Goal: Task Accomplishment & Management: Manage account settings

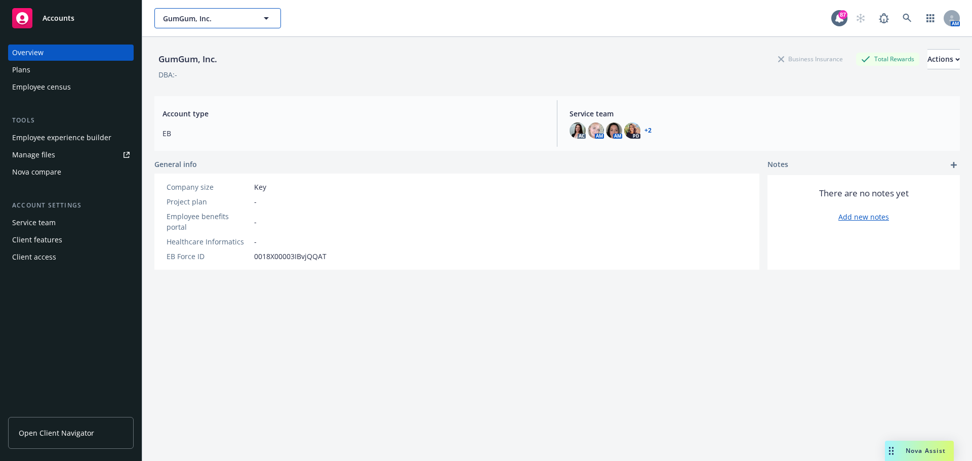
click at [202, 17] on span "GumGum, Inc." at bounding box center [207, 18] width 88 height 11
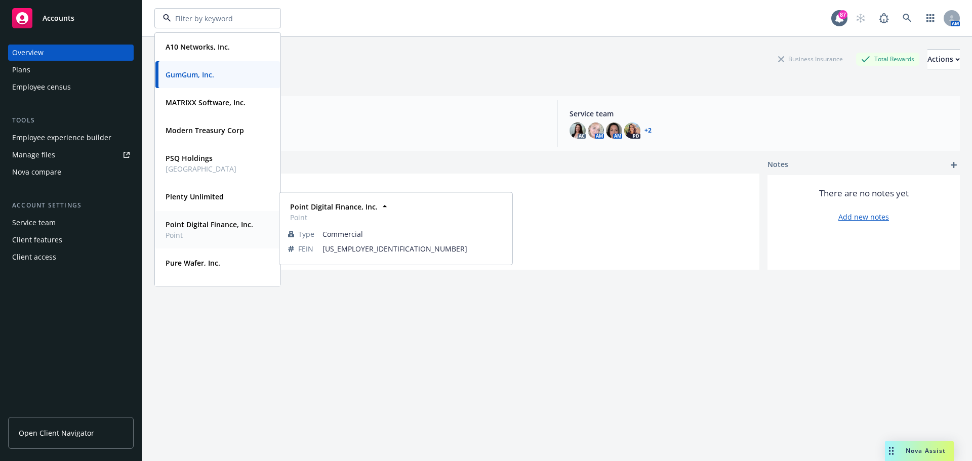
click at [190, 220] on strong "Point Digital Finance, Inc." at bounding box center [210, 225] width 88 height 10
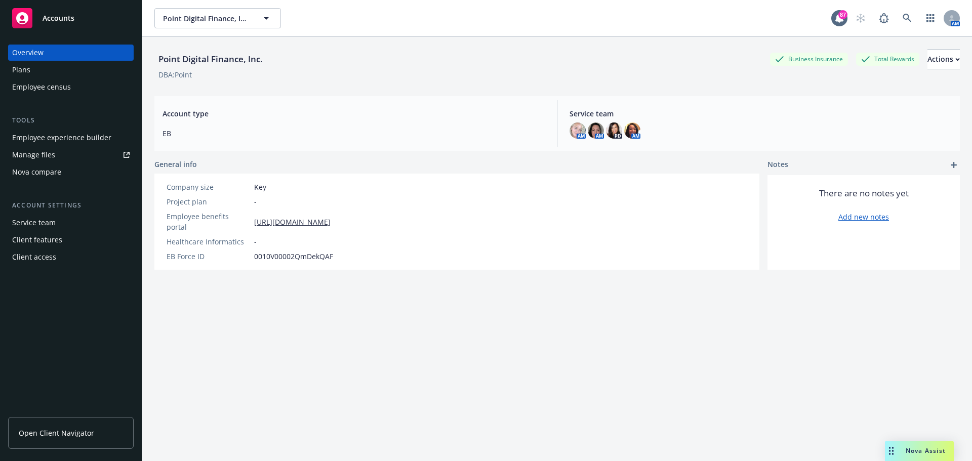
click at [70, 139] on div "Employee experience builder" at bounding box center [61, 138] width 99 height 16
click at [236, 21] on span "Point Digital Finance, Inc." at bounding box center [207, 18] width 88 height 11
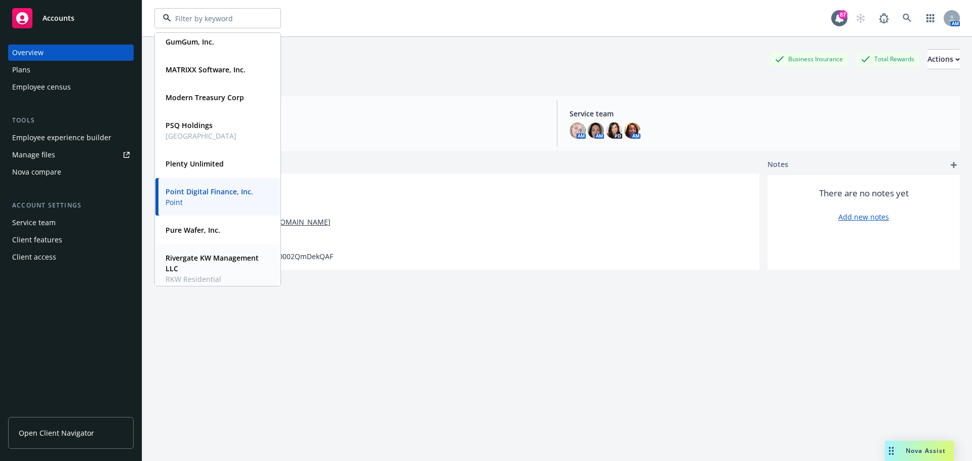
scroll to position [51, 0]
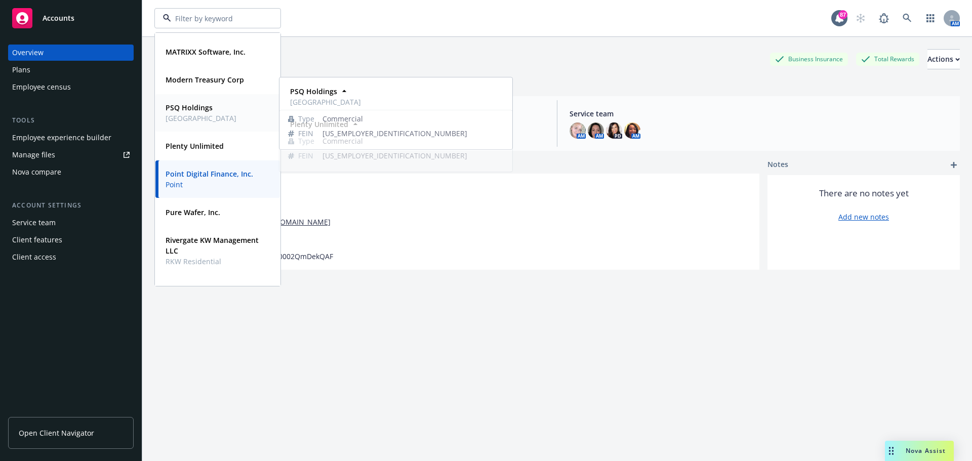
click at [187, 116] on span "Public Square" at bounding box center [201, 118] width 71 height 11
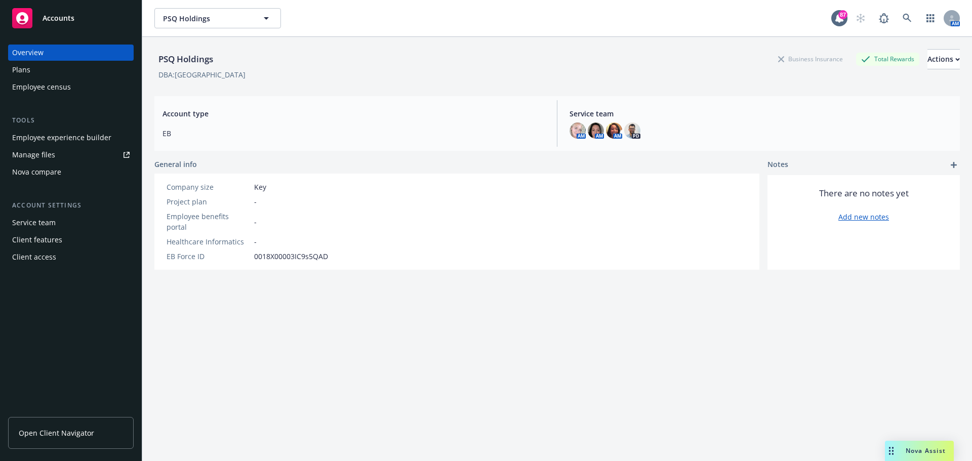
click at [89, 136] on div "Employee experience builder" at bounding box center [61, 138] width 99 height 16
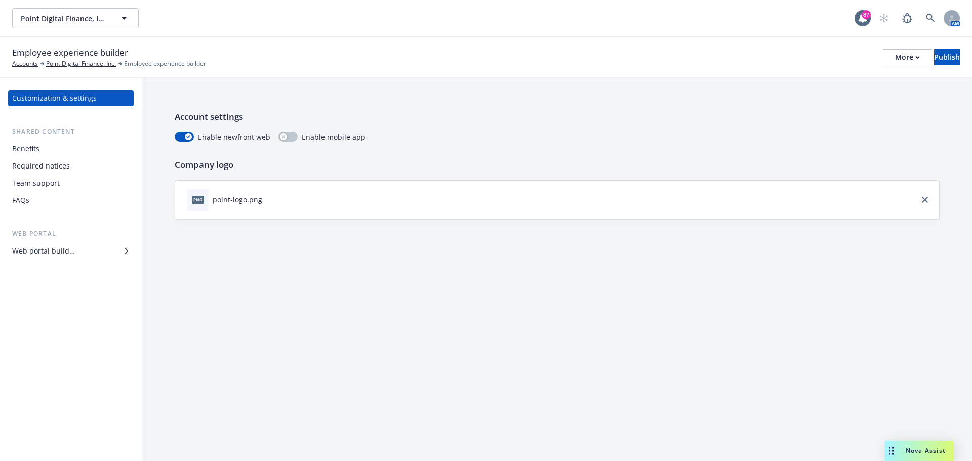
click at [94, 254] on div "Web portal builder" at bounding box center [70, 251] width 117 height 16
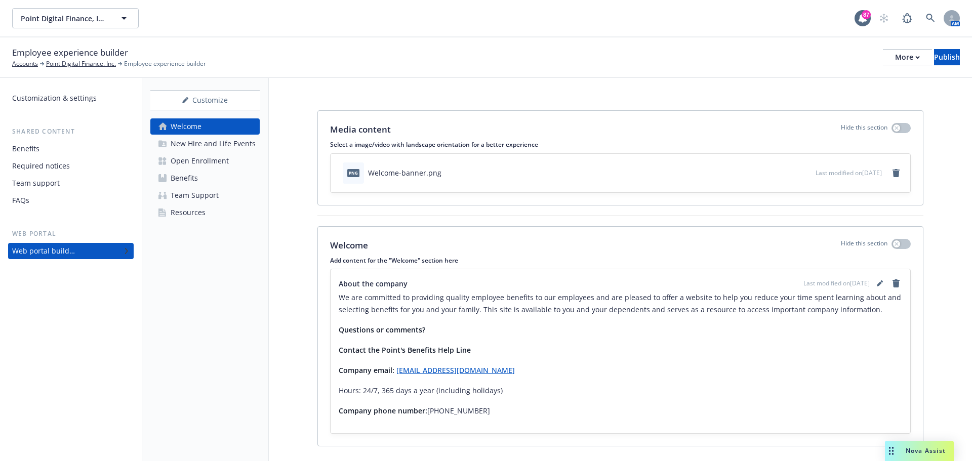
click at [199, 163] on div "Open Enrollment" at bounding box center [200, 161] width 58 height 16
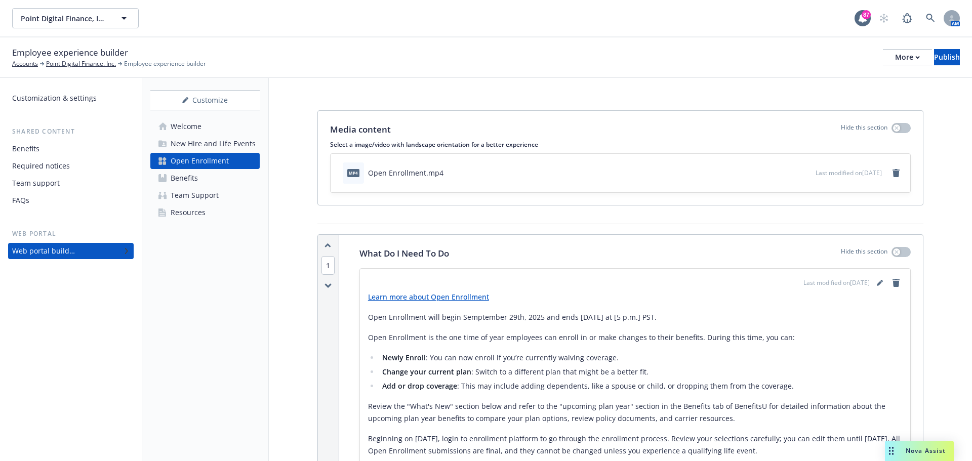
click at [608, 317] on p "Open Enrollment will begin Semptember 29th, 2025 and ends [DATE] at [5 p.m.] PS…" at bounding box center [635, 317] width 534 height 12
click at [606, 317] on p "Open Enrollment will begin Semptember 29th, 2025 and ends [DATE] at [5 p.m.] PS…" at bounding box center [635, 317] width 534 height 12
click at [876, 281] on link "editPencil" at bounding box center [880, 283] width 12 height 12
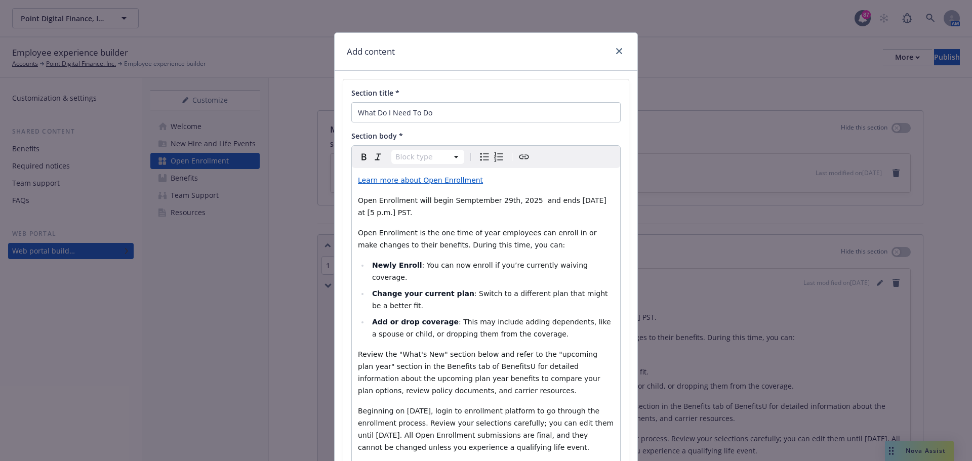
click at [581, 200] on span "Open Enrollment will begin Semptember 29th, 2025 and ends [DATE] at [5 p.m.] PS…" at bounding box center [483, 206] width 251 height 20
click at [405, 213] on span "Open Enrollment will begin Semptember 29th, 2025 and ends [DATE] at [5 p.m.] PS…" at bounding box center [483, 206] width 251 height 20
drag, startPoint x: 473, startPoint y: 354, endPoint x: 467, endPoint y: 353, distance: 6.6
click at [467, 353] on span "Review the "What's New" section below and refer to the "upcoming plan year" sec…" at bounding box center [480, 372] width 245 height 45
click at [451, 348] on p "Review the "What's New" section below and refer to the "upcoming plan year" sec…" at bounding box center [486, 372] width 256 height 49
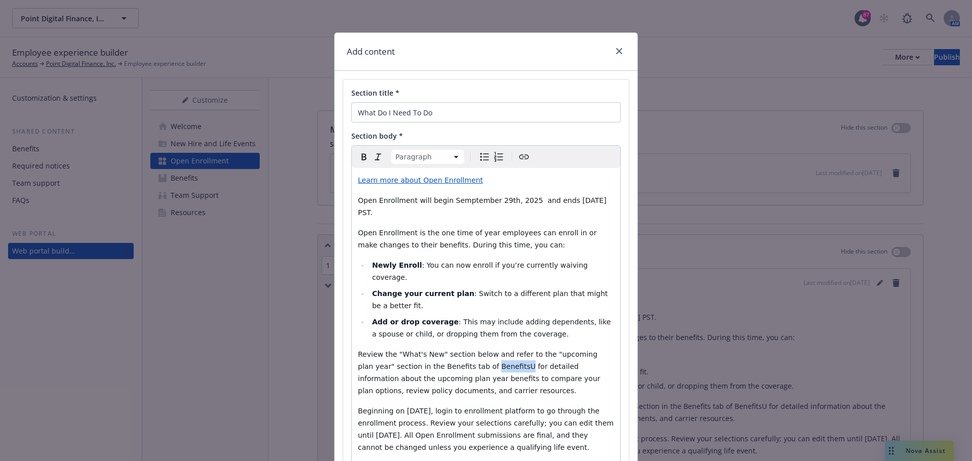
drag, startPoint x: 475, startPoint y: 356, endPoint x: 446, endPoint y: 356, distance: 29.9
click at [446, 356] on span "Review the "What's New" section below and refer to the "upcoming plan year" sec…" at bounding box center [480, 372] width 245 height 45
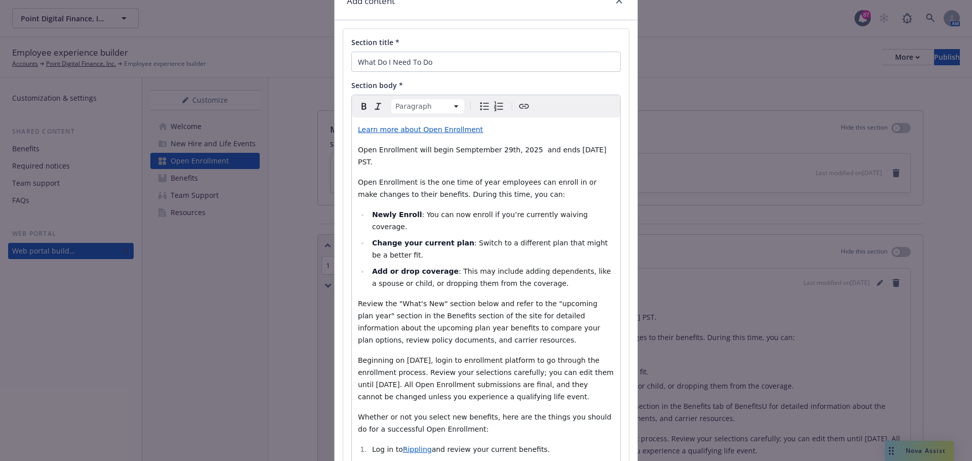
click at [439, 356] on span "Beginning on [DATE], login to enrollment platform to go through the enrollment …" at bounding box center [487, 378] width 258 height 45
drag, startPoint x: 431, startPoint y: 351, endPoint x: 399, endPoint y: 352, distance: 31.4
click at [399, 356] on span "Beginning on [DATE], login to enrollment platform to go through the enrollment …" at bounding box center [487, 378] width 258 height 45
drag, startPoint x: 447, startPoint y: 349, endPoint x: 356, endPoint y: 349, distance: 91.1
click at [358, 356] on span "Beginning on [DATE], login to enrollment platform to go through the enrollment …" at bounding box center [487, 378] width 258 height 45
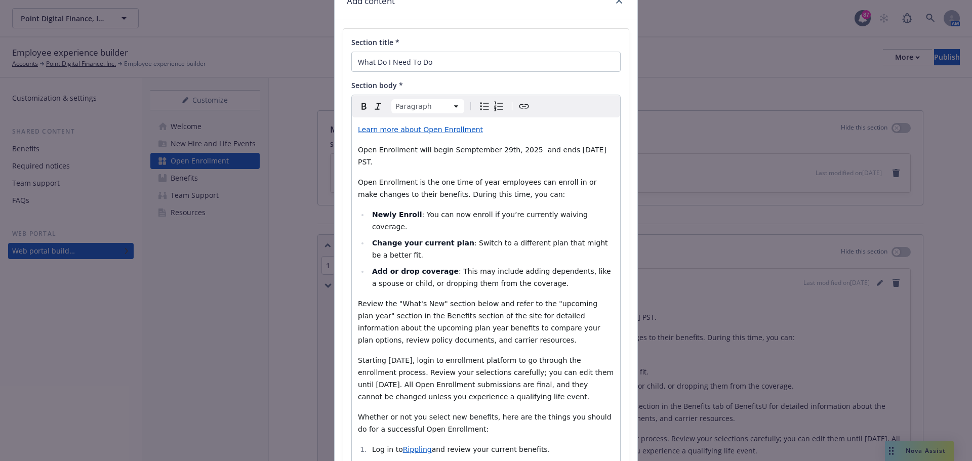
click at [397, 356] on span "Starting [DATE], login to enrollment platform to go through the enrollment proc…" at bounding box center [487, 378] width 258 height 45
drag, startPoint x: 411, startPoint y: 347, endPoint x: 385, endPoint y: 351, distance: 26.2
click at [385, 356] on span "Starting [DATE], login to enrollment platform to go through the enrollment proc…" at bounding box center [487, 378] width 258 height 45
click at [389, 356] on span "Starting [DATE], login to enrollment platform to go through the enrollment proc…" at bounding box center [487, 378] width 258 height 45
drag, startPoint x: 412, startPoint y: 351, endPoint x: 382, endPoint y: 351, distance: 30.4
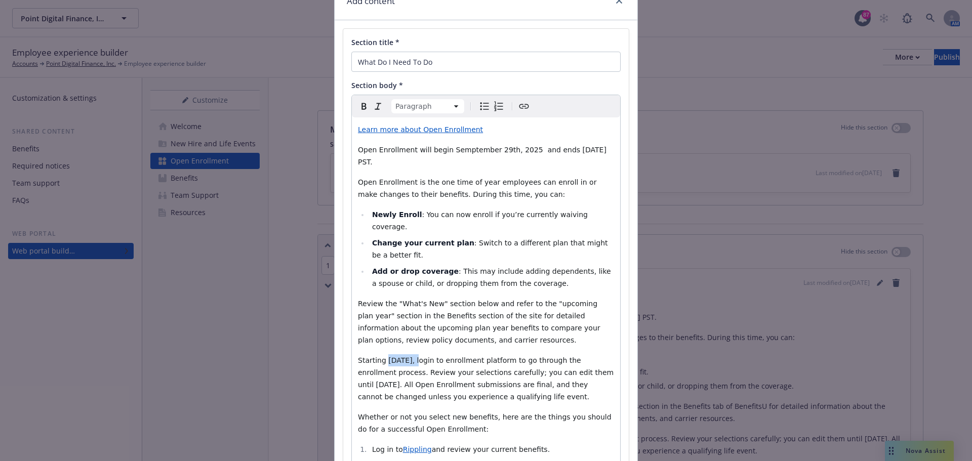
click at [382, 356] on span "Starting [DATE], login to enrollment platform to go through the enrollment proc…" at bounding box center [487, 378] width 258 height 45
click at [362, 110] on icon "Bold" at bounding box center [364, 106] width 12 height 12
click at [453, 153] on span "Open Enrollment will begin Semptember 29th, 2025 and ends [DATE] PST." at bounding box center [483, 156] width 251 height 20
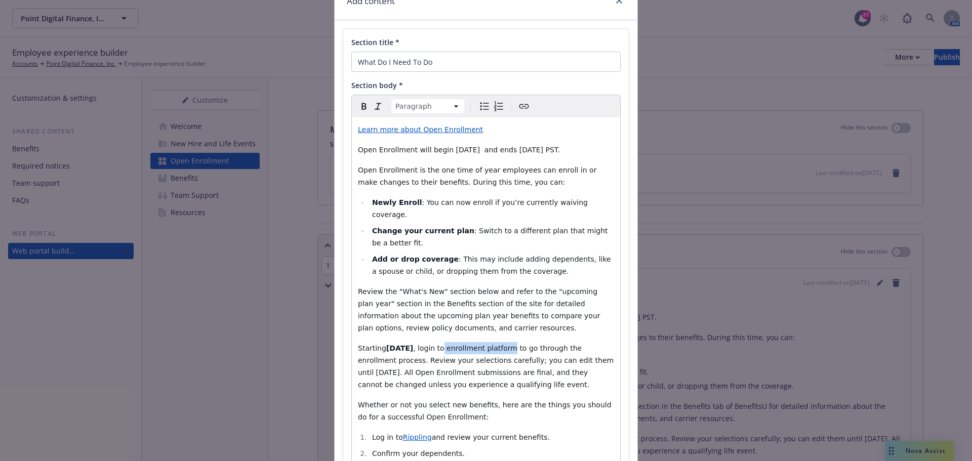
drag, startPoint x: 506, startPoint y: 350, endPoint x: 443, endPoint y: 350, distance: 62.8
click at [443, 350] on span ", login to enrollment platform to go through the enrollment process. Review you…" at bounding box center [487, 366] width 258 height 45
click at [573, 361] on span "to go through the enrollment process. Review your selections carefully; you can…" at bounding box center [486, 366] width 256 height 45
drag, startPoint x: 563, startPoint y: 362, endPoint x: 532, endPoint y: 363, distance: 31.4
click at [532, 363] on span "to go through the enrollment process. Review your selections carefully; you can…" at bounding box center [486, 366] width 256 height 45
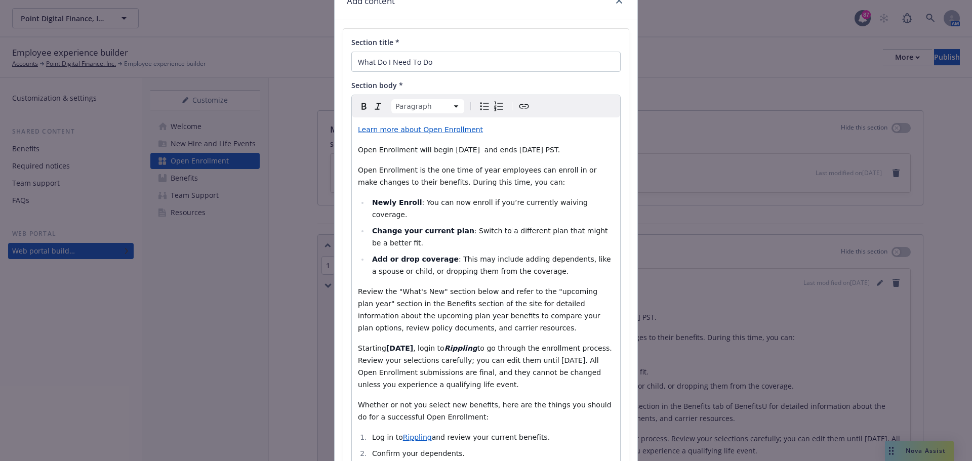
click at [540, 362] on span "to go through the enrollment process. Review your selections carefully; you can…" at bounding box center [486, 366] width 256 height 45
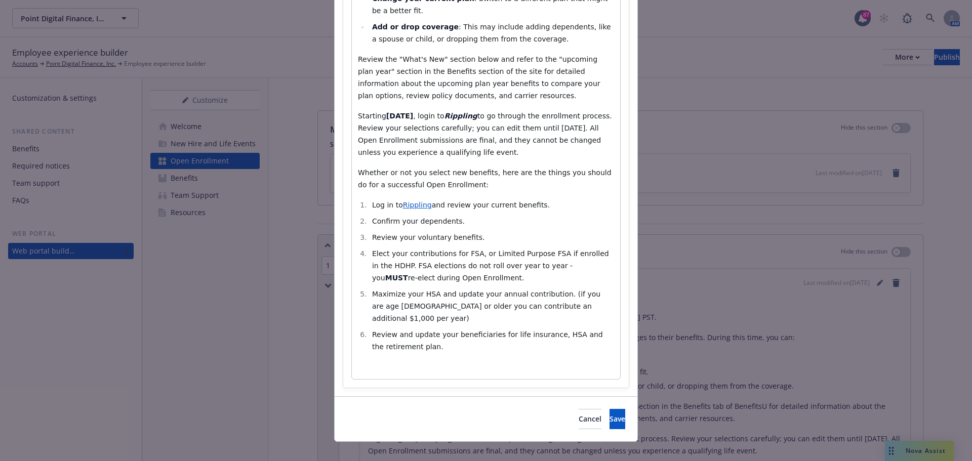
scroll to position [284, 0]
click at [610, 413] on span "Save" at bounding box center [618, 418] width 16 height 10
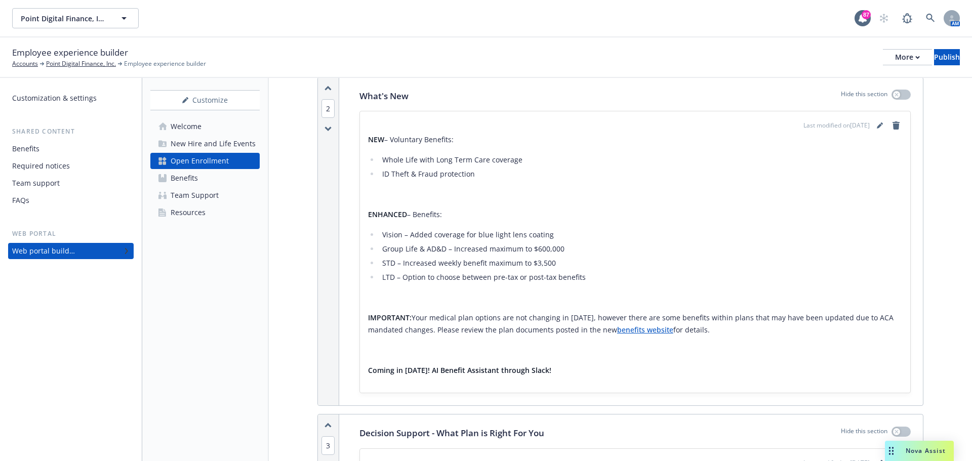
scroll to position [557, 0]
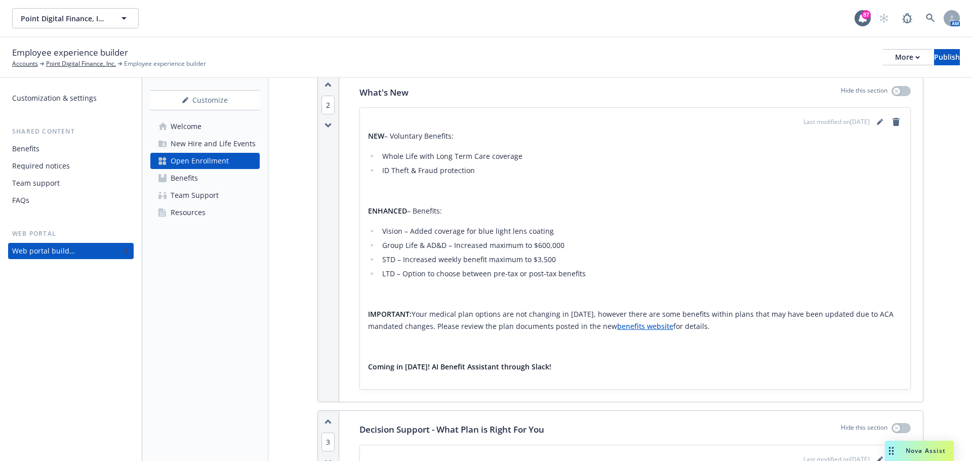
click at [541, 362] on strong "Coming in [DATE]! AI Benefit Assistant through Slack!" at bounding box center [459, 367] width 183 height 10
drag, startPoint x: 549, startPoint y: 356, endPoint x: 362, endPoint y: 356, distance: 186.8
click at [362, 356] on div "Last modified on [DATE] NEW – Voluntary Benefits:​ Whole Life with Long Term Ca…" at bounding box center [635, 248] width 550 height 281
click at [877, 119] on icon "editPencil" at bounding box center [880, 122] width 6 height 6
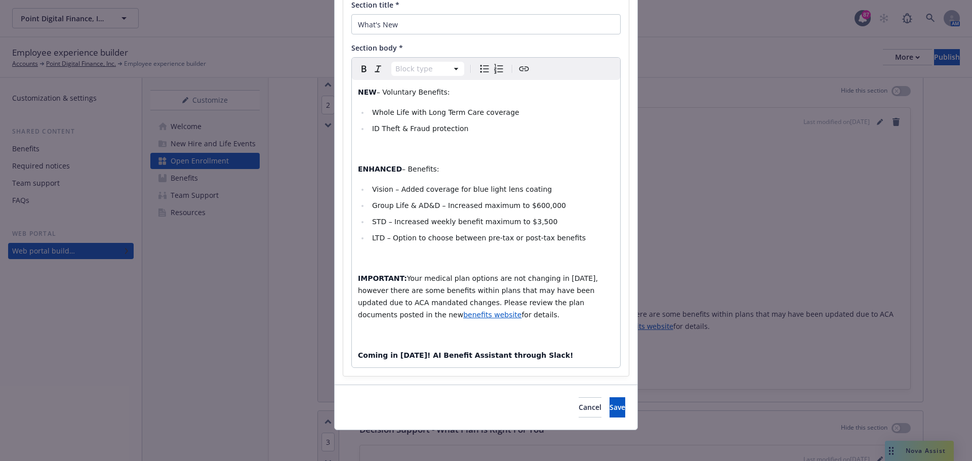
scroll to position [90, 0]
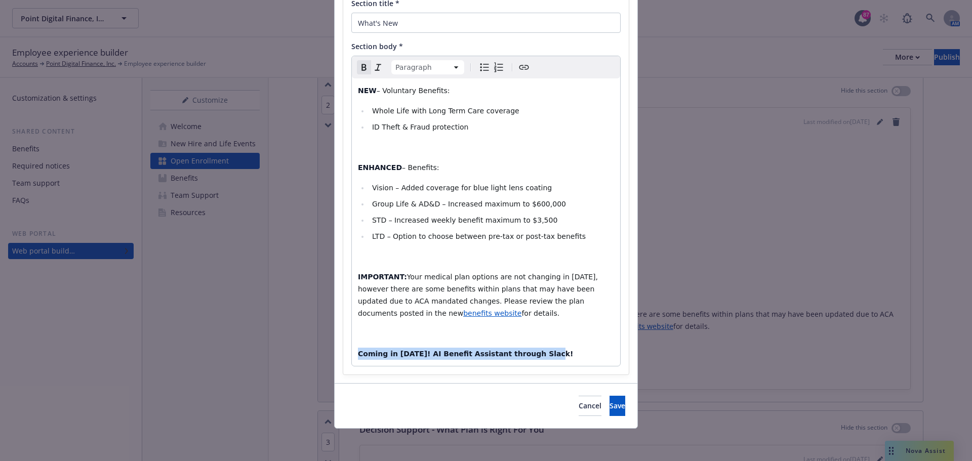
drag, startPoint x: 533, startPoint y: 355, endPoint x: 350, endPoint y: 347, distance: 183.4
click at [352, 347] on div "NEW – Voluntary Benefits:​ Whole Life with Long Term Care coverage​ ID Theft & …" at bounding box center [486, 222] width 268 height 288
click at [357, 327] on div "NEW – Voluntary Benefits:​ Whole Life with Long Term Care coverage​ ID Theft & …" at bounding box center [486, 222] width 268 height 288
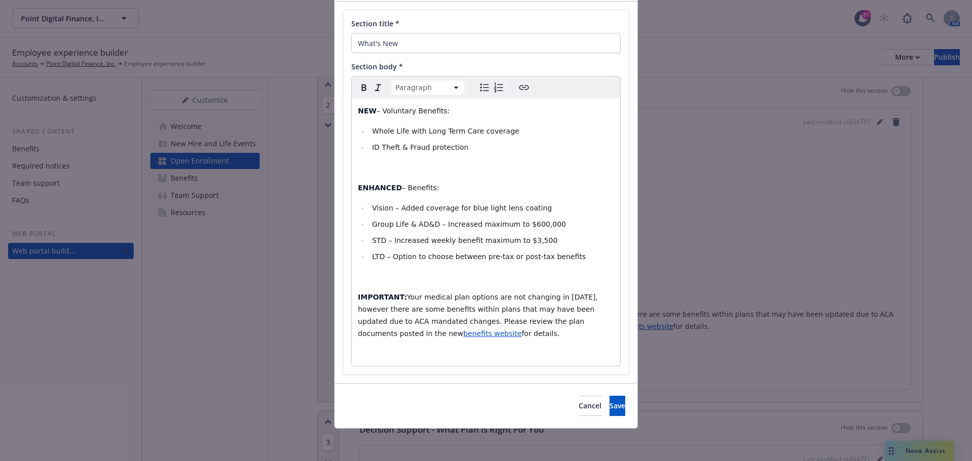
click at [427, 334] on p "IMPORTANT: Your medical plan options are not changing in [DATE], however there …" at bounding box center [486, 315] width 256 height 49
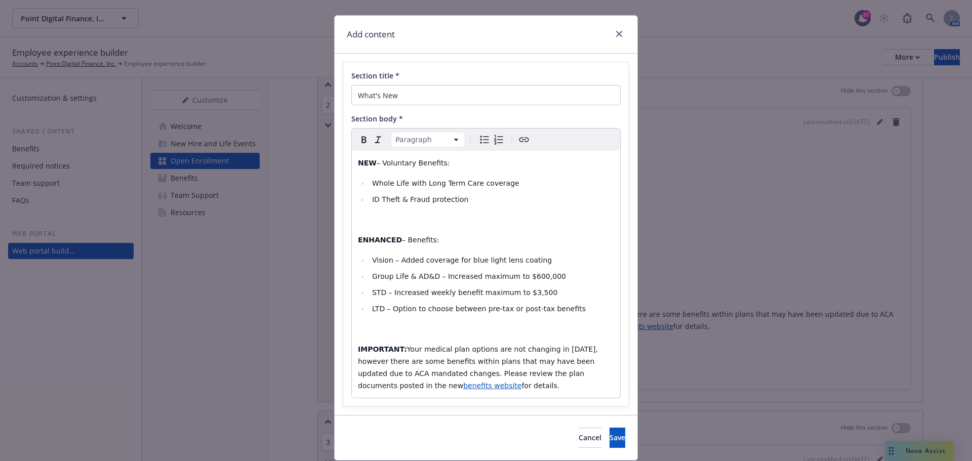
scroll to position [0, 0]
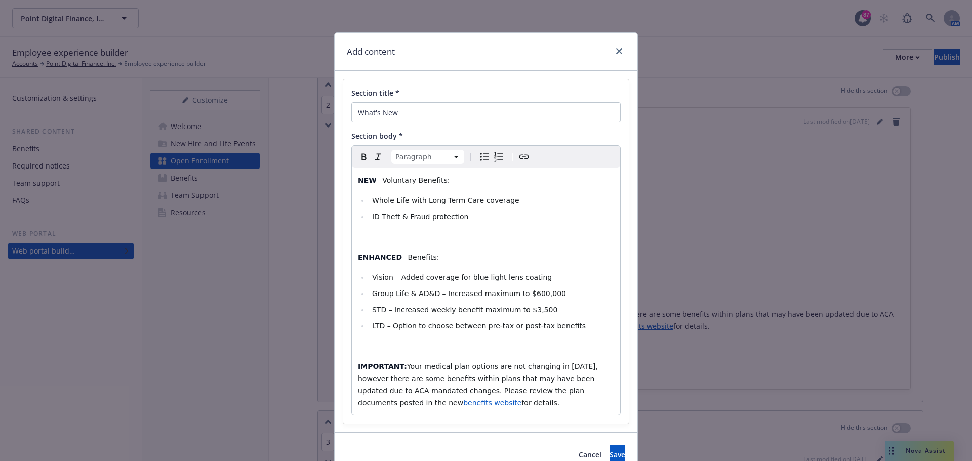
drag, startPoint x: 381, startPoint y: 183, endPoint x: 448, endPoint y: 185, distance: 66.4
click at [448, 185] on p "NEW – Voluntary Benefits:​" at bounding box center [486, 180] width 256 height 12
select select
drag, startPoint x: 504, startPoint y: 198, endPoint x: 376, endPoint y: 202, distance: 128.1
click at [358, 204] on ul "Whole Life with Long Term Care coverage​ ID Theft & Fraud protection​" at bounding box center [486, 208] width 256 height 28
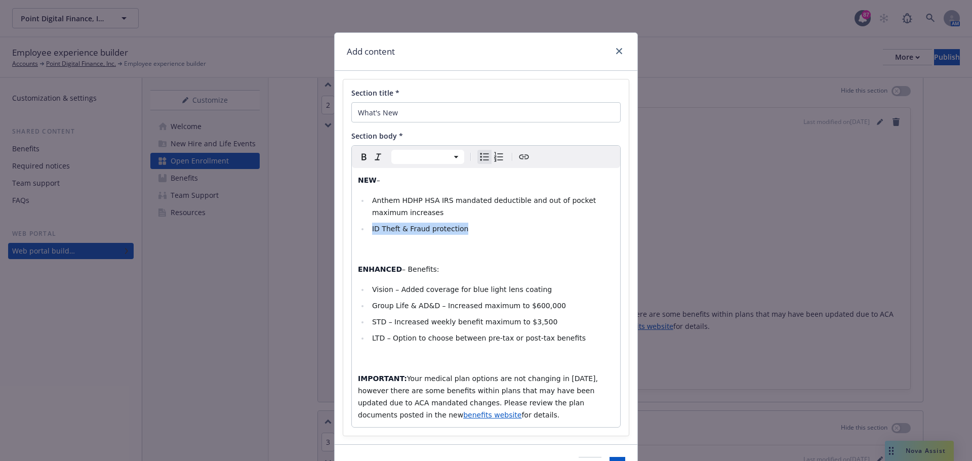
drag, startPoint x: 461, startPoint y: 231, endPoint x: 369, endPoint y: 228, distance: 91.7
click at [369, 228] on li "ID Theft & Fraud protection​" at bounding box center [491, 229] width 245 height 12
click at [372, 230] on span "ER copay increasing from $100 to $200" at bounding box center [442, 229] width 140 height 8
select select "paragraph"
click at [456, 241] on div "NEW – Anthem HDHP HSA IRS mandated deductible and out of pocket maximum increas…" at bounding box center [486, 297] width 268 height 259
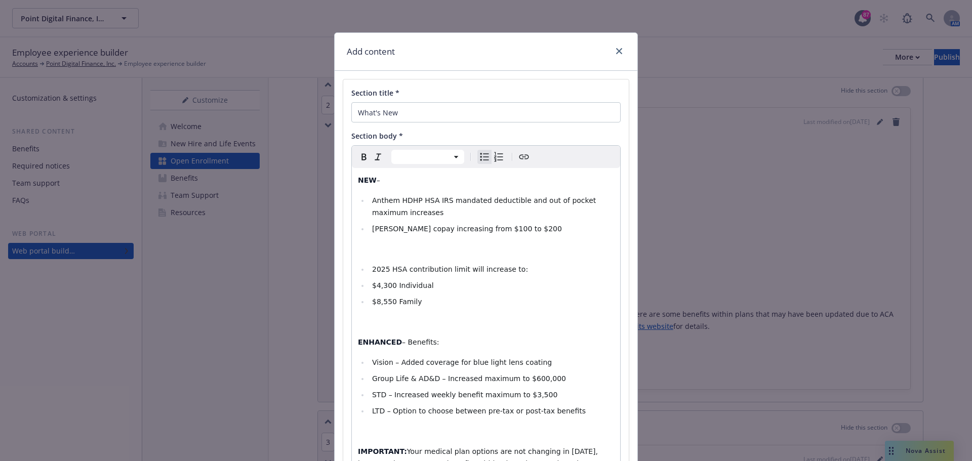
select select "paragraph"
click at [385, 246] on p "​" at bounding box center [486, 249] width 256 height 12
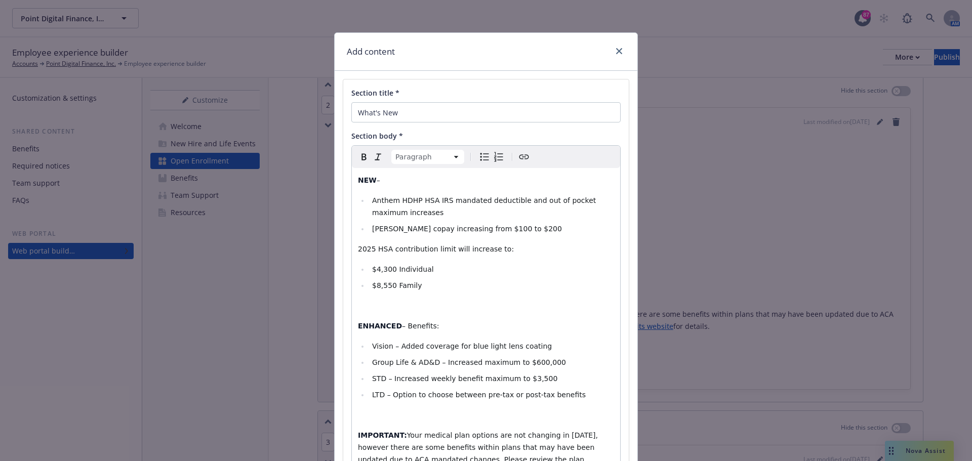
scroll to position [51, 0]
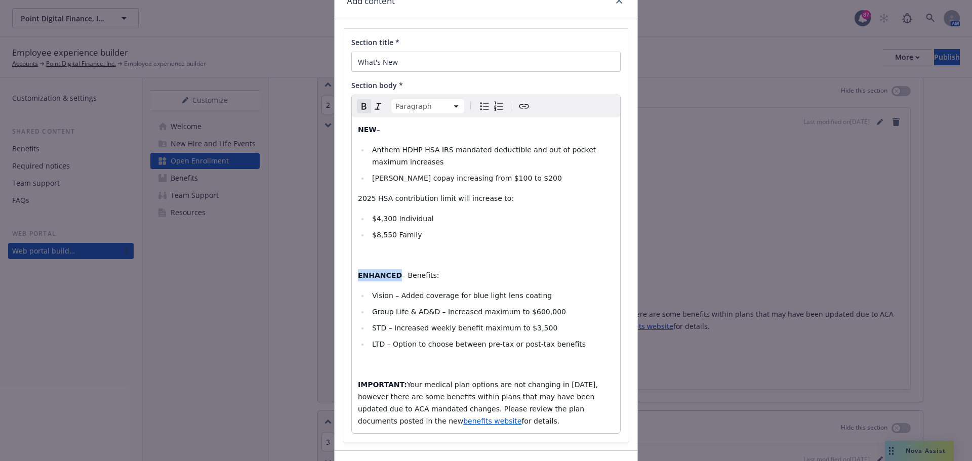
drag, startPoint x: 392, startPoint y: 277, endPoint x: 354, endPoint y: 278, distance: 38.0
click at [358, 278] on strong "ENHANCED" at bounding box center [380, 275] width 44 height 8
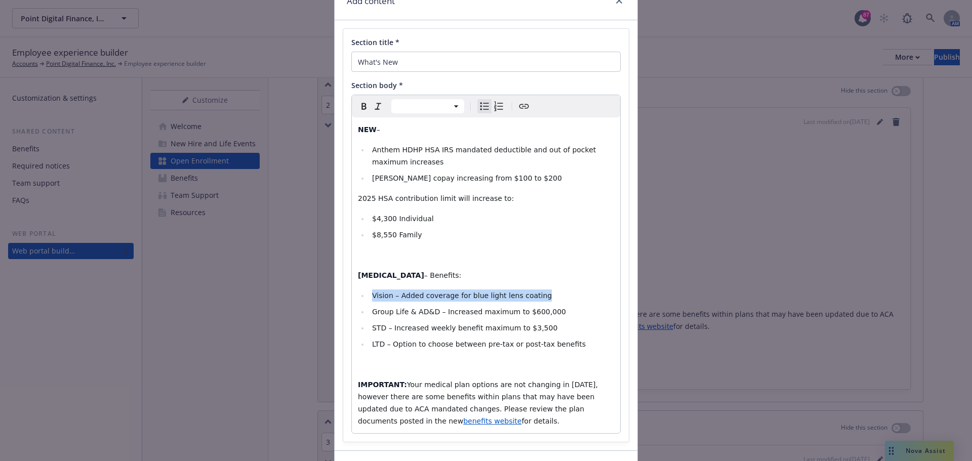
drag, startPoint x: 540, startPoint y: 298, endPoint x: 370, endPoint y: 297, distance: 170.6
click at [370, 297] on li "Vision – Added coverage for blue light lens coating​" at bounding box center [491, 296] width 245 height 12
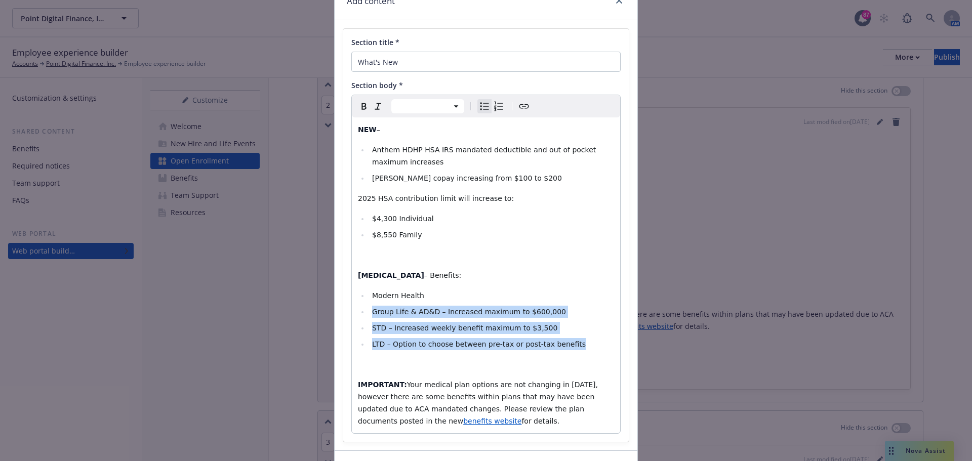
drag, startPoint x: 586, startPoint y: 343, endPoint x: 369, endPoint y: 310, distance: 219.6
click at [369, 310] on ul "Modern Health Group Life & AD&D – Increased maximum to $600,000​ STD – Increase…" at bounding box center [486, 320] width 256 height 61
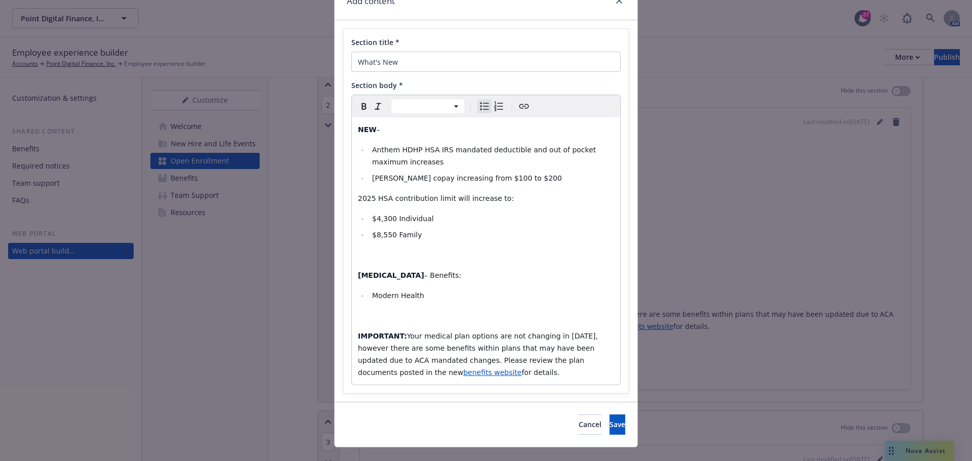
select select "paragraph"
drag, startPoint x: 487, startPoint y: 338, endPoint x: 487, endPoint y: 345, distance: 7.1
click at [487, 337] on span "Your medical plan options are not changing in [DATE], however there are some be…" at bounding box center [479, 354] width 242 height 45
drag, startPoint x: 461, startPoint y: 380, endPoint x: 353, endPoint y: 306, distance: 130.7
click at [353, 306] on div "NEW – Anthem HDHP HSA IRS mandated deductible and out of pocket maximum increas…" at bounding box center [486, 250] width 268 height 267
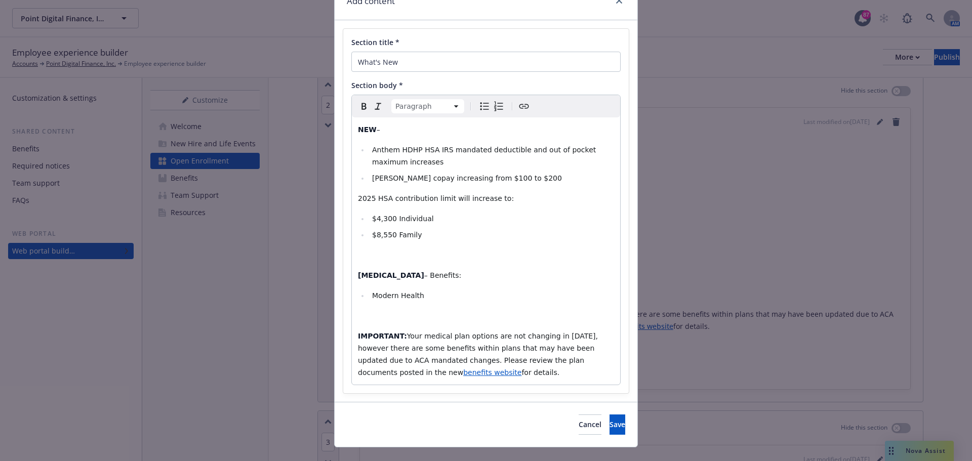
scroll to position [13, 0]
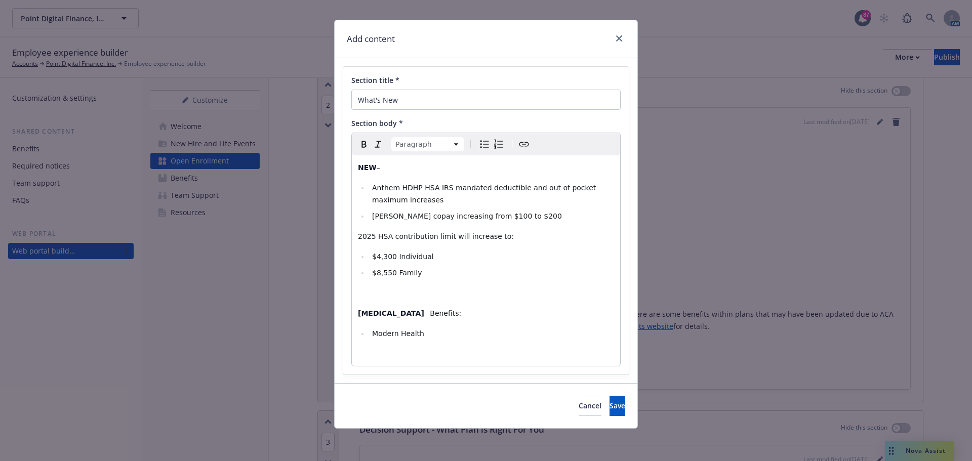
select select
click at [419, 335] on li "Modern Health" at bounding box center [491, 334] width 245 height 12
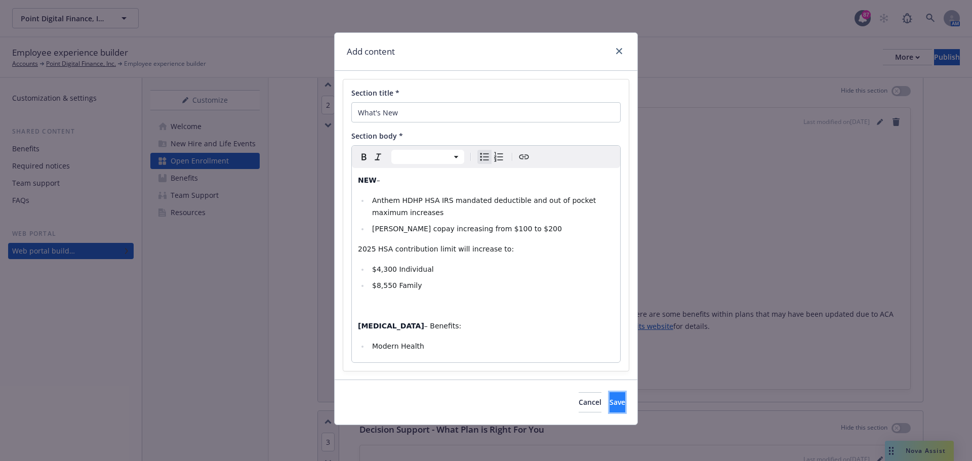
click at [610, 399] on span "Save" at bounding box center [618, 402] width 16 height 10
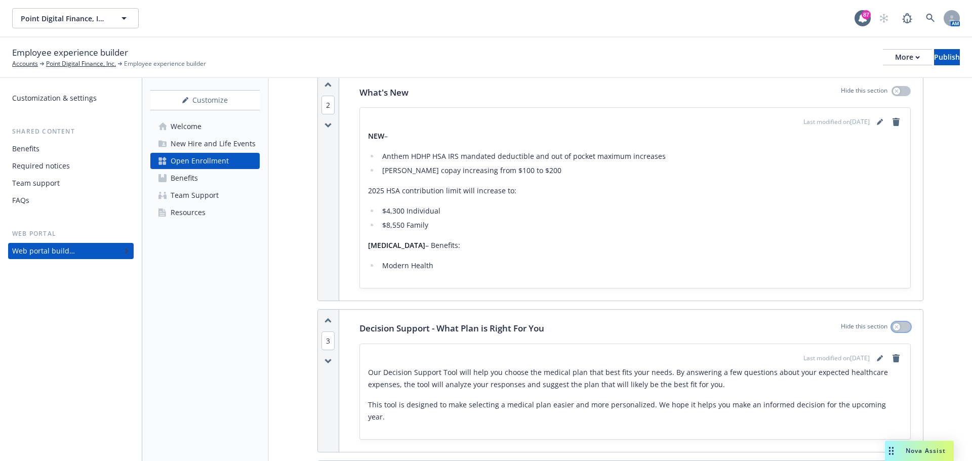
click at [895, 325] on icon "button" at bounding box center [897, 327] width 4 height 4
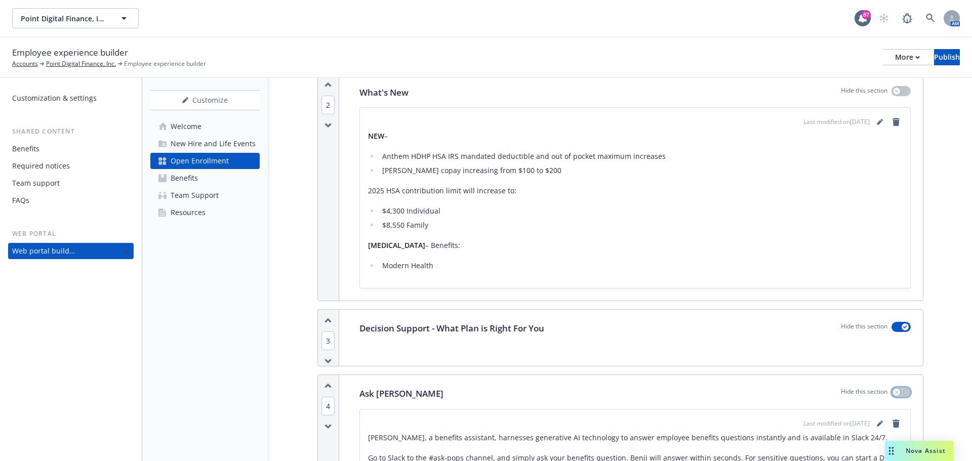
click at [895, 390] on icon "button" at bounding box center [897, 392] width 4 height 4
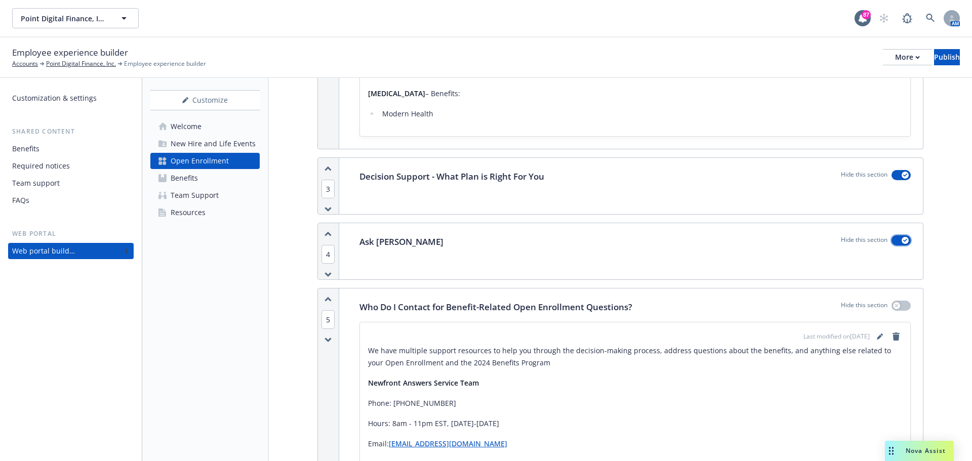
scroll to position [759, 0]
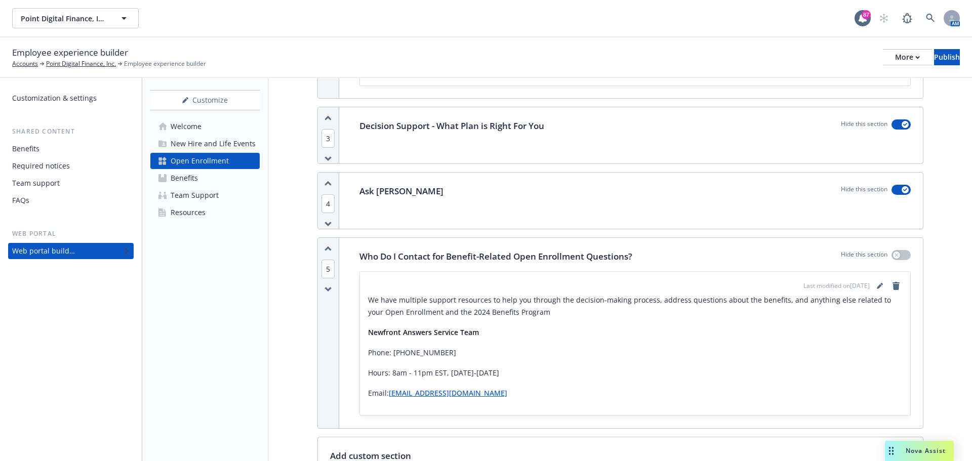
click at [469, 300] on p "We have multiple support resources to help you through the decision-making proc…" at bounding box center [635, 306] width 534 height 24
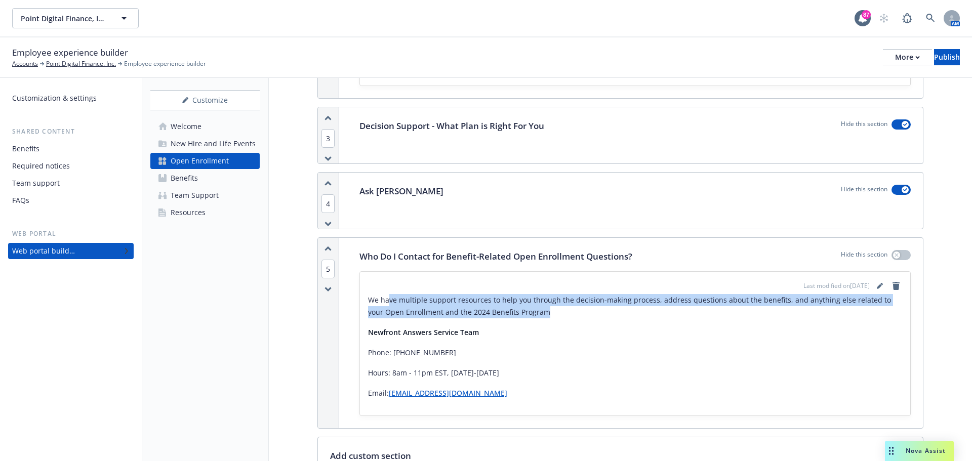
drag, startPoint x: 539, startPoint y: 303, endPoint x: 521, endPoint y: 284, distance: 26.2
click at [387, 294] on p "We have multiple support resources to help you through the decision-making proc…" at bounding box center [635, 306] width 534 height 24
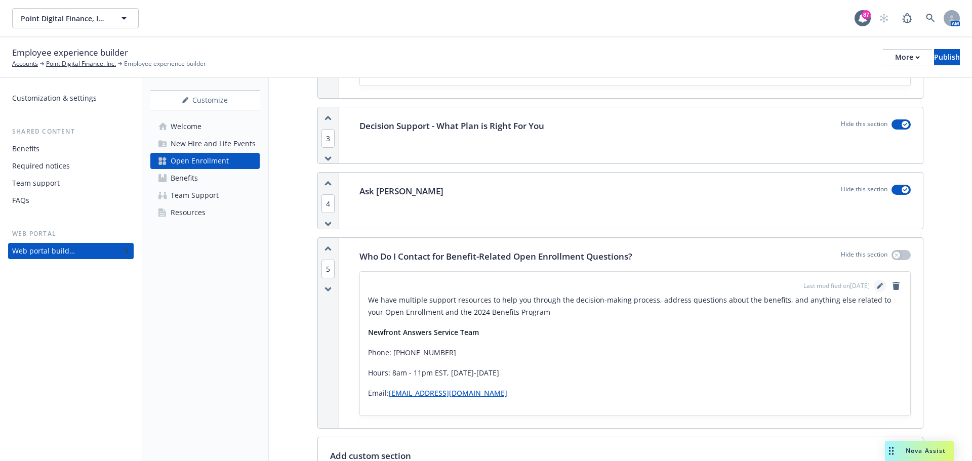
click at [877, 285] on icon "editPencil" at bounding box center [879, 287] width 5 height 5
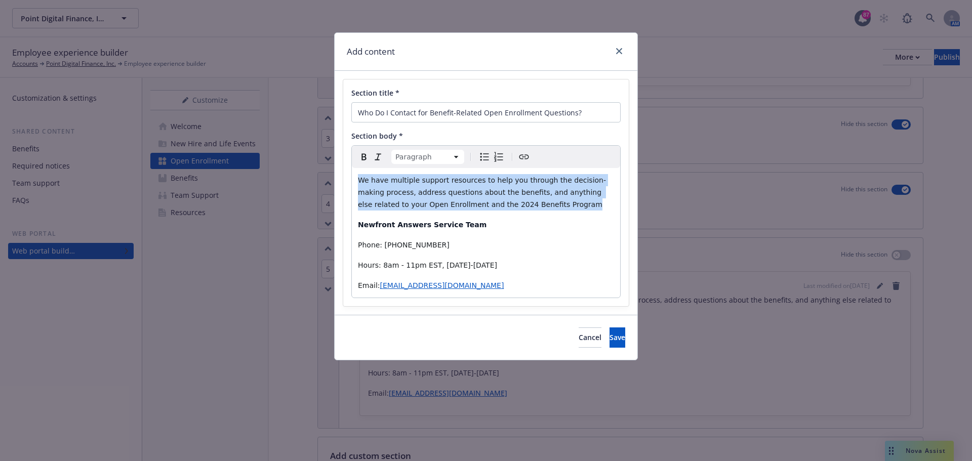
drag, startPoint x: 513, startPoint y: 208, endPoint x: 360, endPoint y: 180, distance: 155.9
click at [360, 180] on p "We have multiple support resources to help you through the decision-making proc…" at bounding box center [486, 192] width 256 height 36
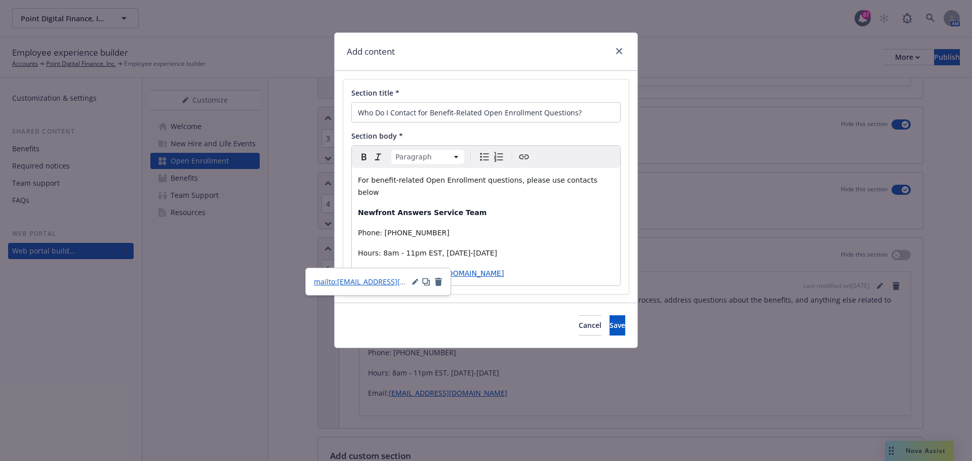
click at [528, 267] on p "Email: [EMAIL_ADDRESS][DOMAIN_NAME]" at bounding box center [486, 273] width 256 height 12
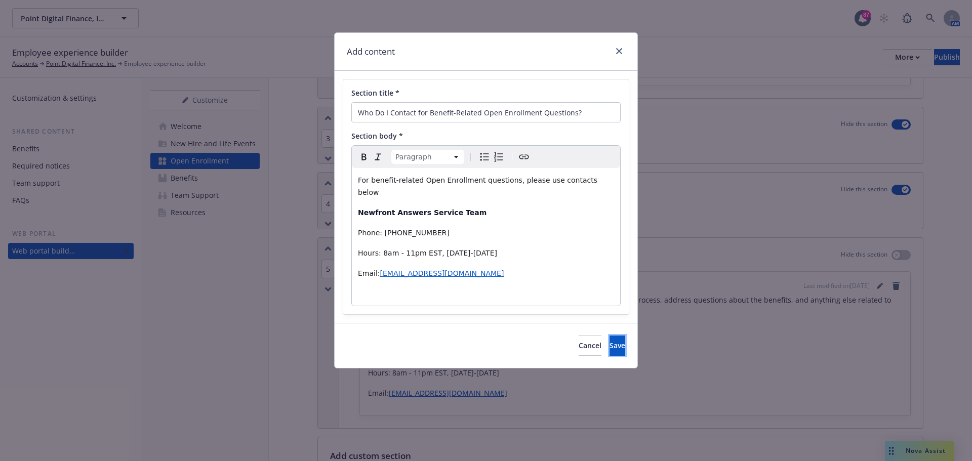
drag, startPoint x: 504, startPoint y: 276, endPoint x: 577, endPoint y: 314, distance: 82.0
click at [610, 336] on button "Save" at bounding box center [618, 346] width 16 height 20
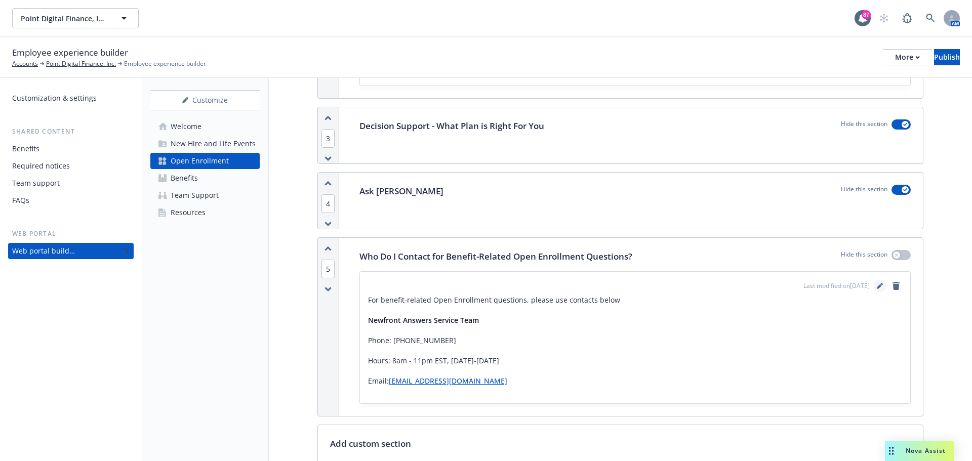
click at [877, 285] on icon "editPencil" at bounding box center [879, 287] width 5 height 5
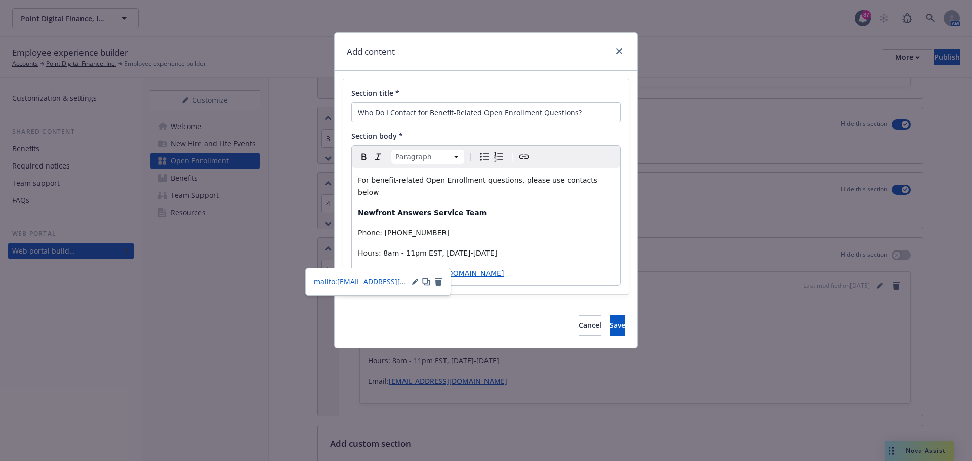
click at [480, 267] on p "Email: [EMAIL_ADDRESS][DOMAIN_NAME]" at bounding box center [486, 273] width 256 height 12
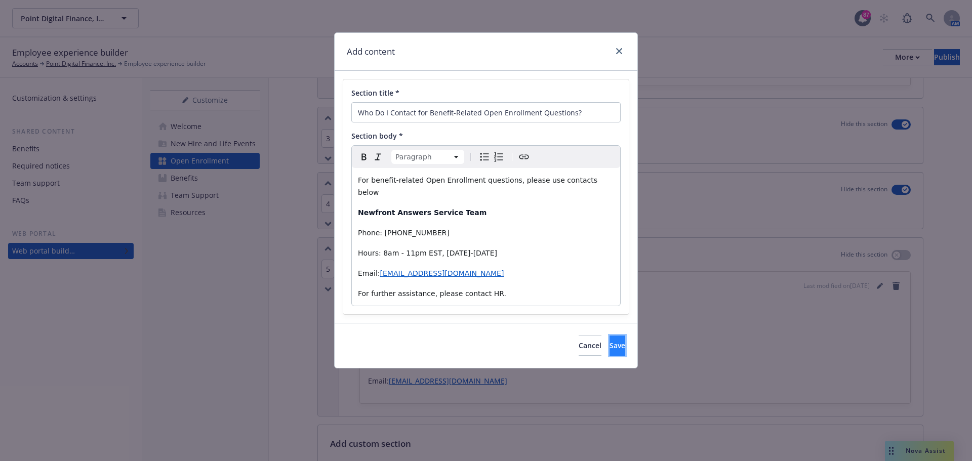
click at [610, 336] on button "Save" at bounding box center [618, 346] width 16 height 20
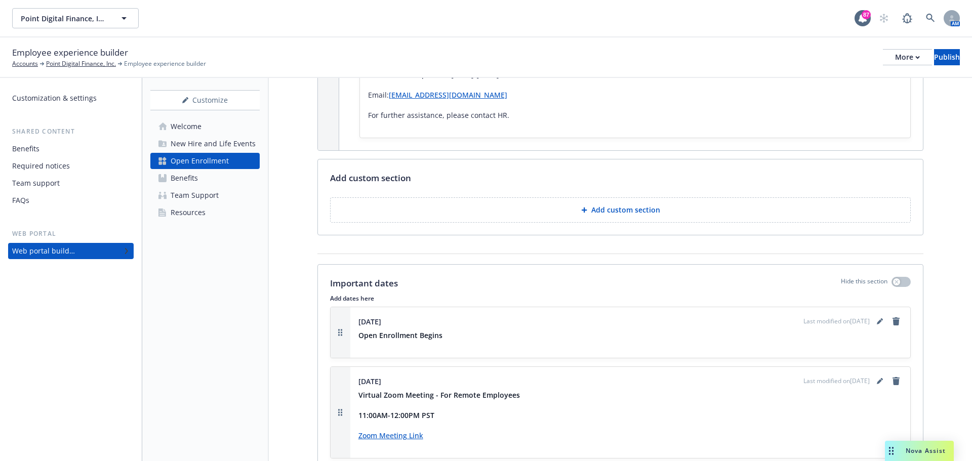
scroll to position [1063, 0]
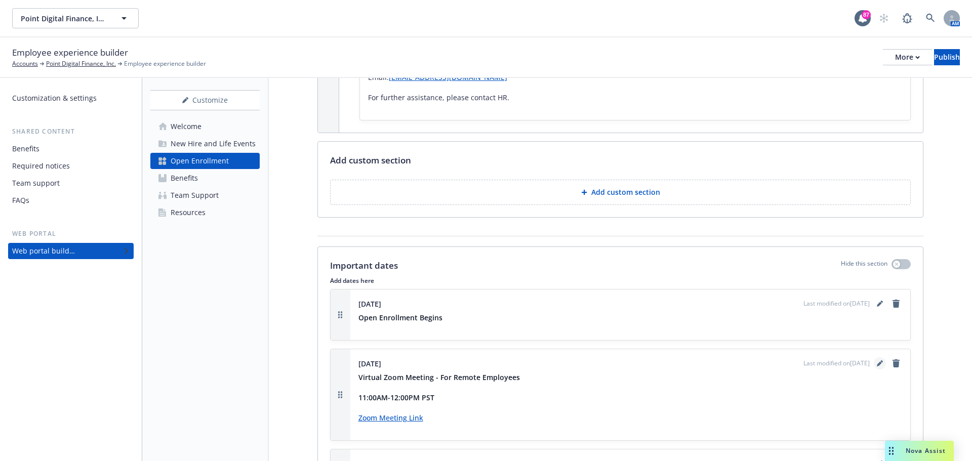
click at [877, 362] on icon "editPencil" at bounding box center [879, 364] width 5 height 5
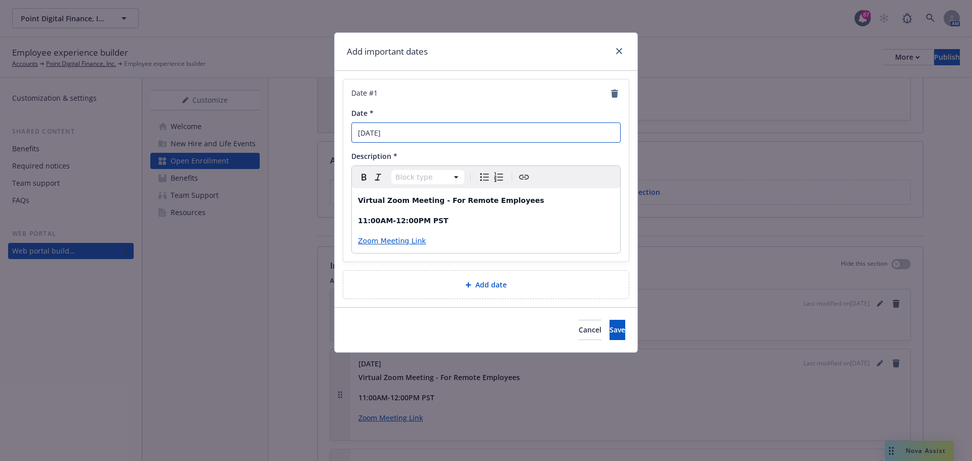
click at [405, 136] on input "[DATE]" at bounding box center [485, 133] width 269 height 20
type input "[DATE]"
drag, startPoint x: 537, startPoint y: 202, endPoint x: 434, endPoint y: 200, distance: 102.3
click at [434, 200] on p "Virtual Zoom Meeting - For Remote Employees" at bounding box center [486, 200] width 256 height 12
click at [610, 327] on span "Save" at bounding box center [618, 330] width 16 height 10
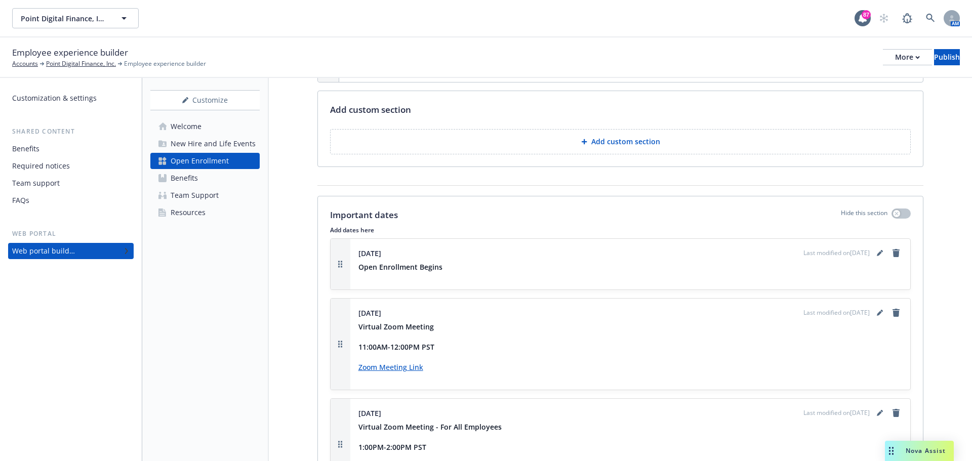
scroll to position [1164, 0]
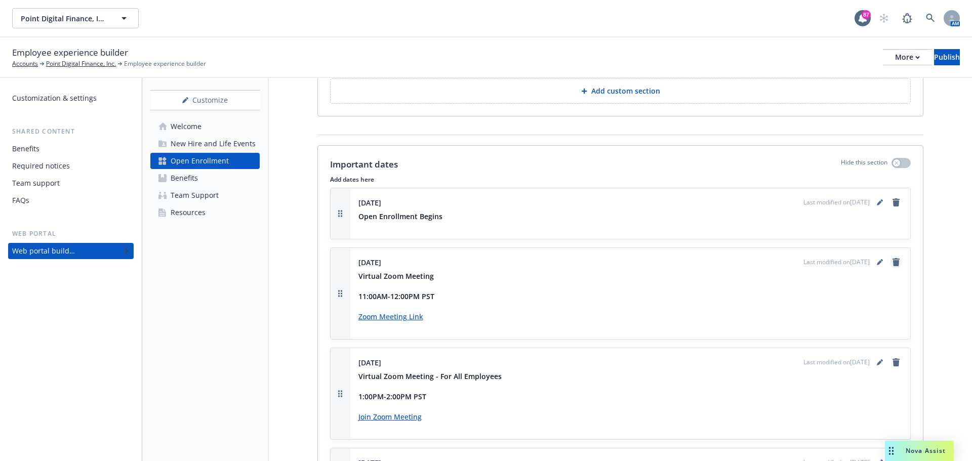
click at [893, 258] on icon "remove" at bounding box center [896, 262] width 7 height 8
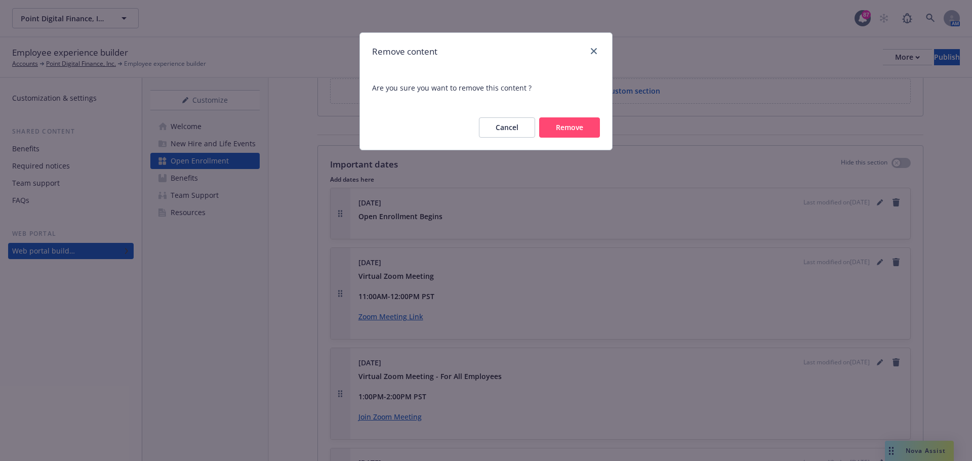
click at [563, 127] on button "Remove" at bounding box center [569, 127] width 61 height 20
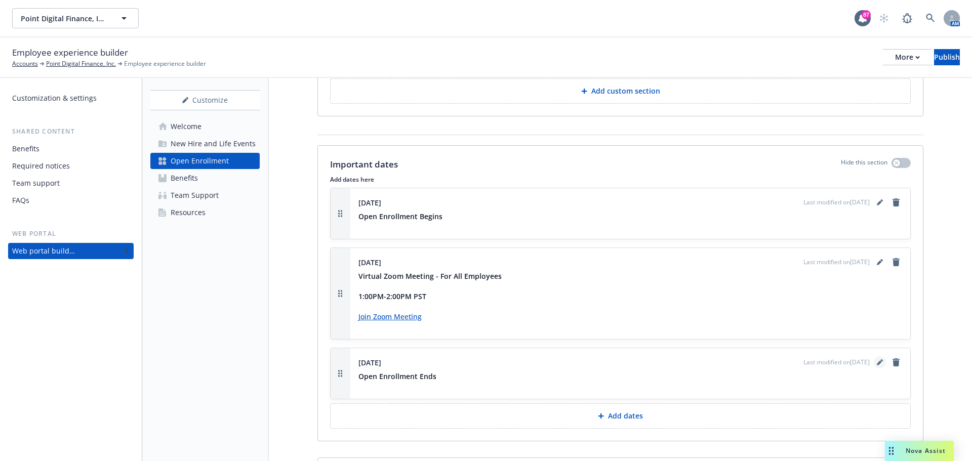
click at [874, 356] on link "editPencil" at bounding box center [880, 362] width 12 height 12
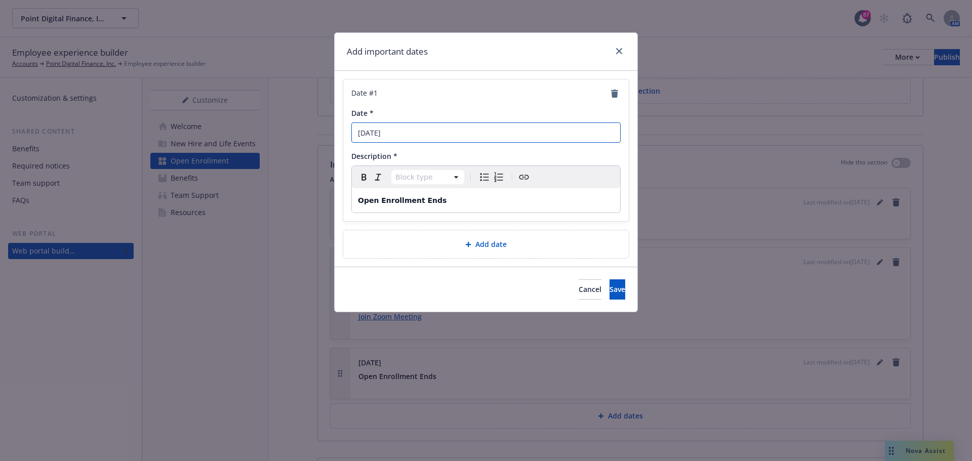
click at [392, 134] on input "[DATE]" at bounding box center [485, 133] width 269 height 20
type input "[DATE]"
click at [610, 296] on button "Save" at bounding box center [618, 289] width 16 height 20
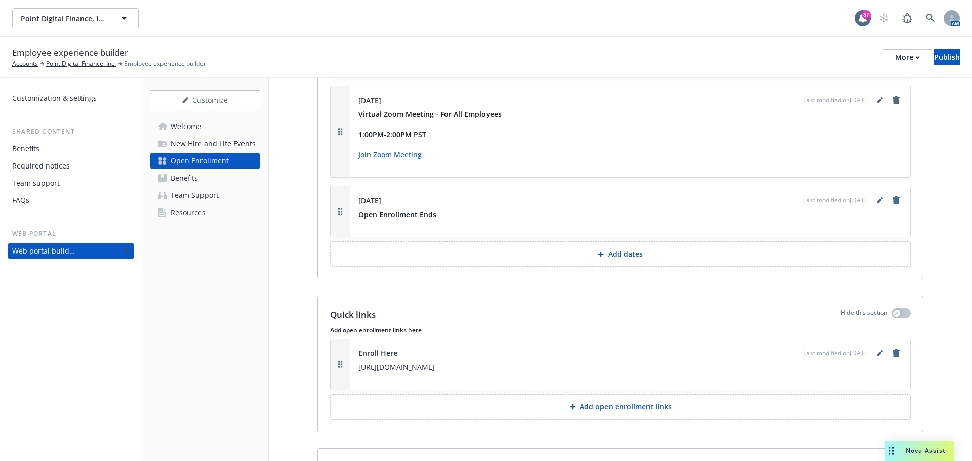
scroll to position [1325, 0]
click at [895, 61] on div "More" at bounding box center [907, 57] width 25 height 15
click at [795, 86] on link "Copy preview link" at bounding box center [824, 80] width 150 height 20
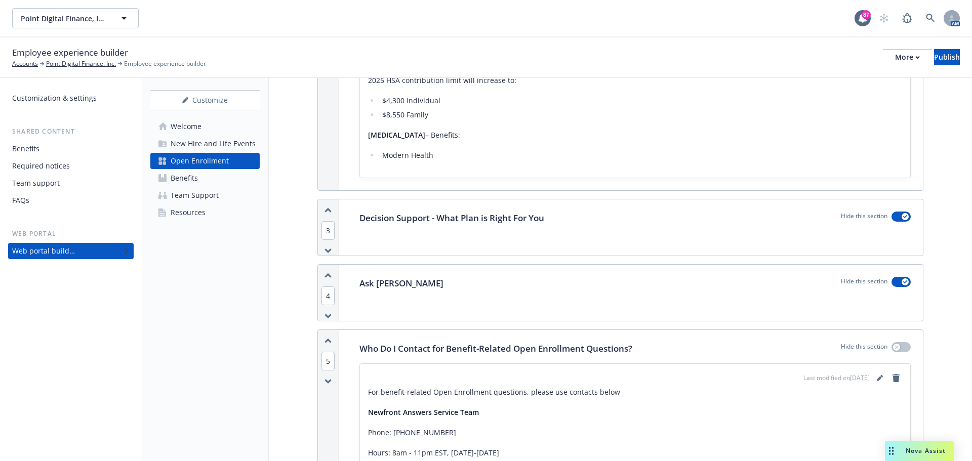
scroll to position [566, 0]
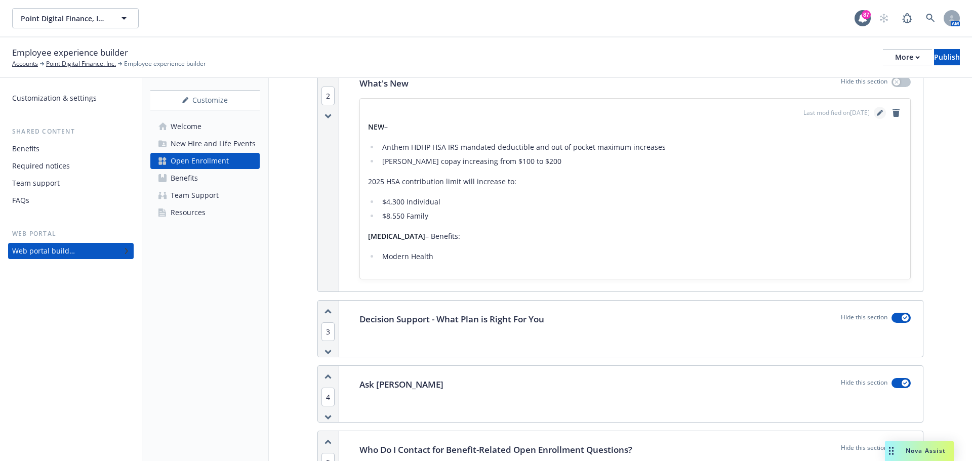
click at [877, 110] on icon "editPencil" at bounding box center [880, 113] width 6 height 6
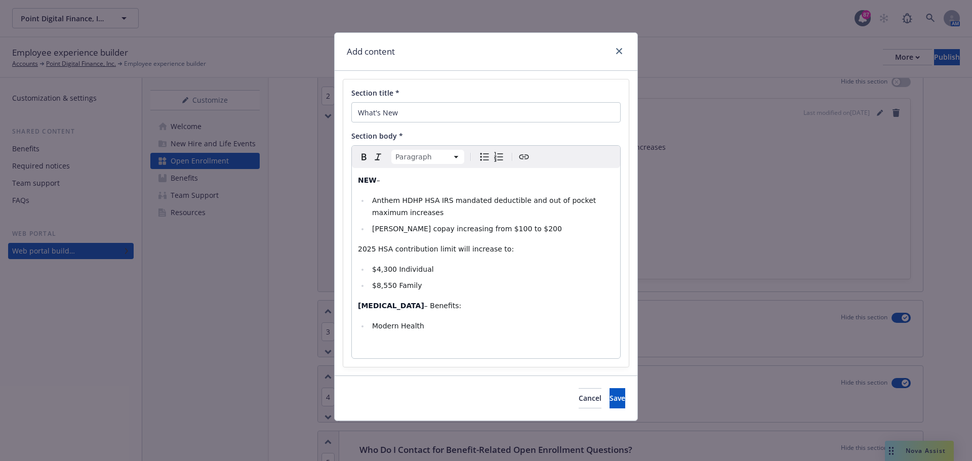
click at [424, 309] on span "– Benefits:​" at bounding box center [442, 306] width 37 height 8
click at [428, 307] on p "[MEDICAL_DATA] Benefits:​" at bounding box center [486, 306] width 256 height 12
drag, startPoint x: 419, startPoint y: 308, endPoint x: 397, endPoint y: 306, distance: 21.3
click at [424, 306] on span "Benefits -" at bounding box center [441, 306] width 34 height 8
click at [610, 404] on button "Save" at bounding box center [618, 398] width 16 height 20
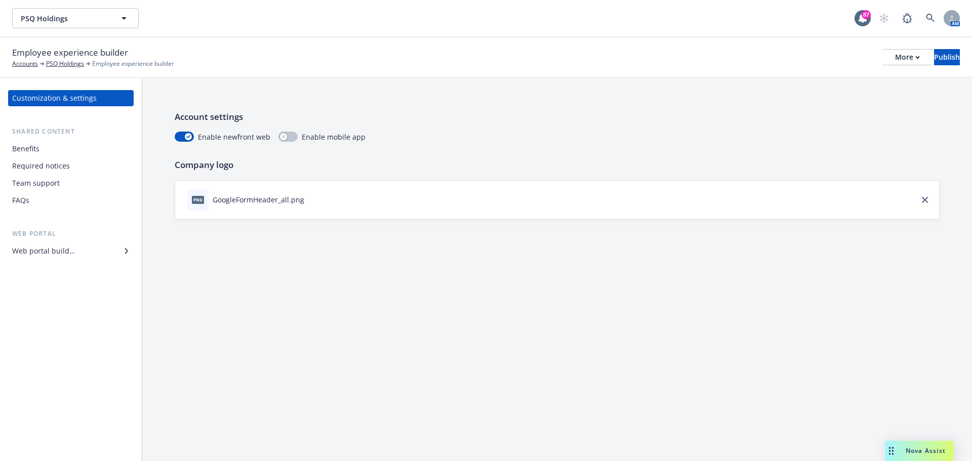
click at [74, 259] on div "Web portal builder" at bounding box center [43, 251] width 63 height 16
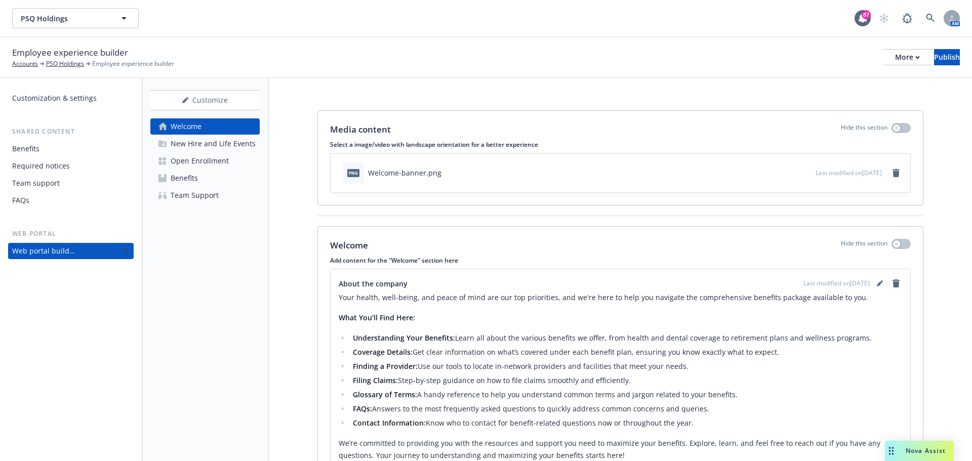
click at [210, 162] on div "Open Enrollment" at bounding box center [200, 161] width 58 height 16
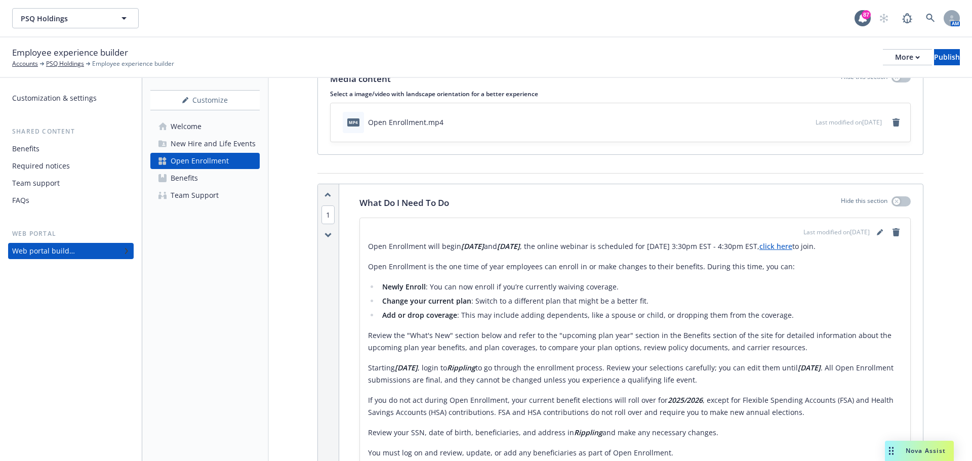
scroll to position [101, 0]
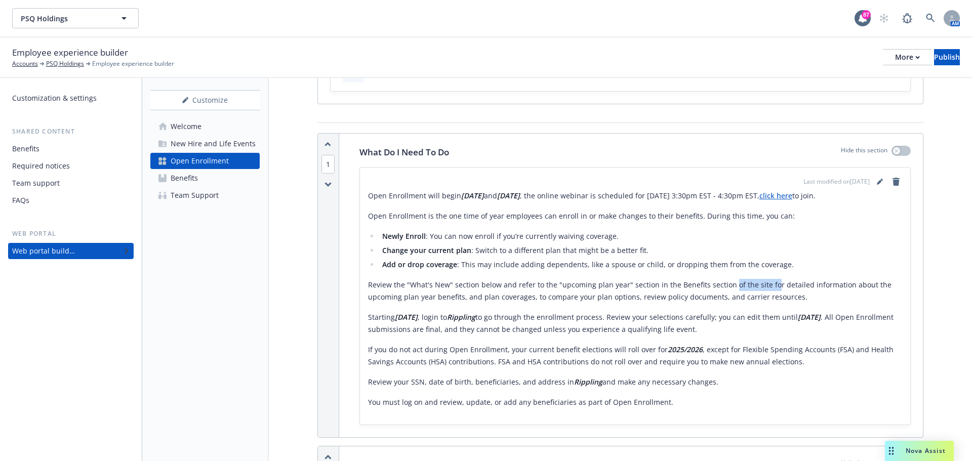
drag, startPoint x: 728, startPoint y: 287, endPoint x: 768, endPoint y: 287, distance: 39.5
click at [768, 287] on p "Review the "What's New" section below and refer to the "upcoming plan year" sec…" at bounding box center [635, 291] width 534 height 24
drag, startPoint x: 492, startPoint y: 317, endPoint x: 462, endPoint y: 318, distance: 29.9
click at [462, 318] on p "Starting 09/03/2025 , login to Rippling to go through the enrollment process. R…" at bounding box center [635, 323] width 534 height 24
copy p "Rippling"
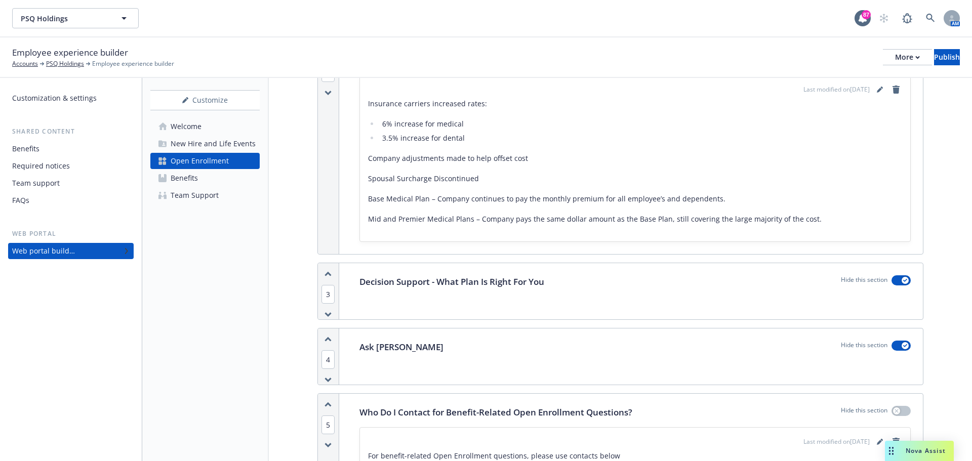
scroll to position [405, 0]
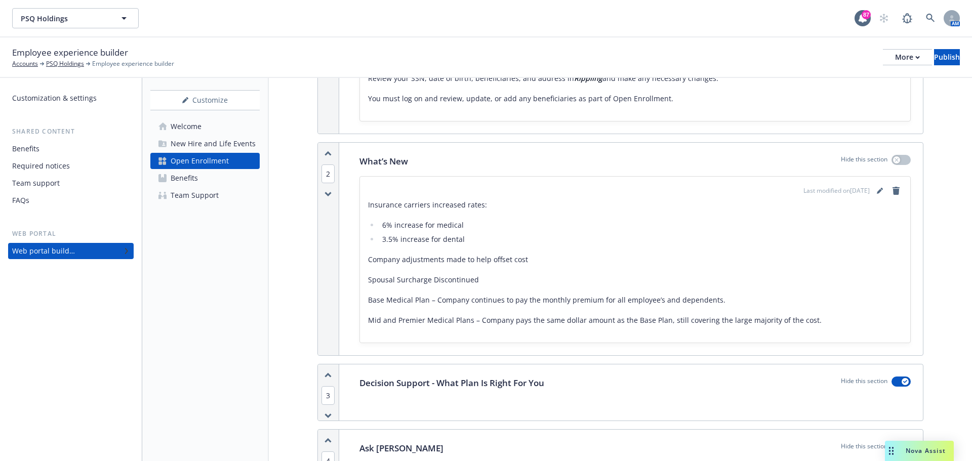
click at [720, 299] on p "​Base Medical Plan – Company continues to pay the monthly premium for all emplo…" at bounding box center [635, 300] width 534 height 12
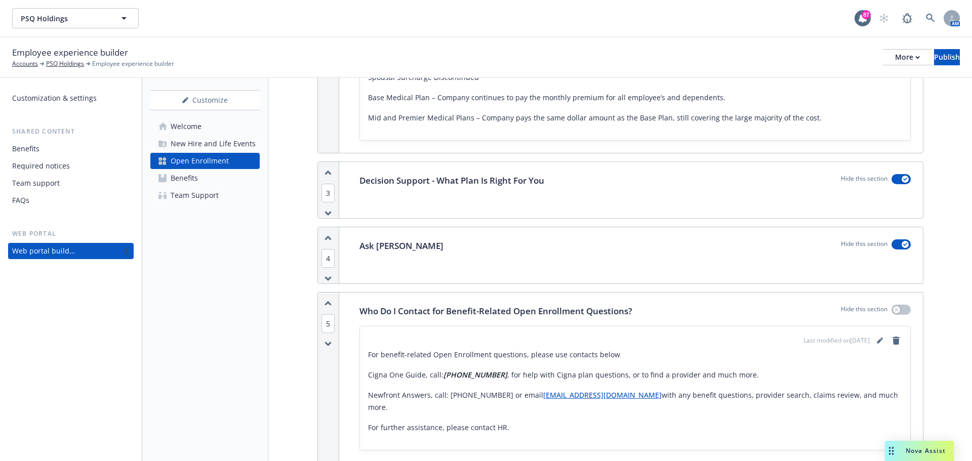
scroll to position [658, 0]
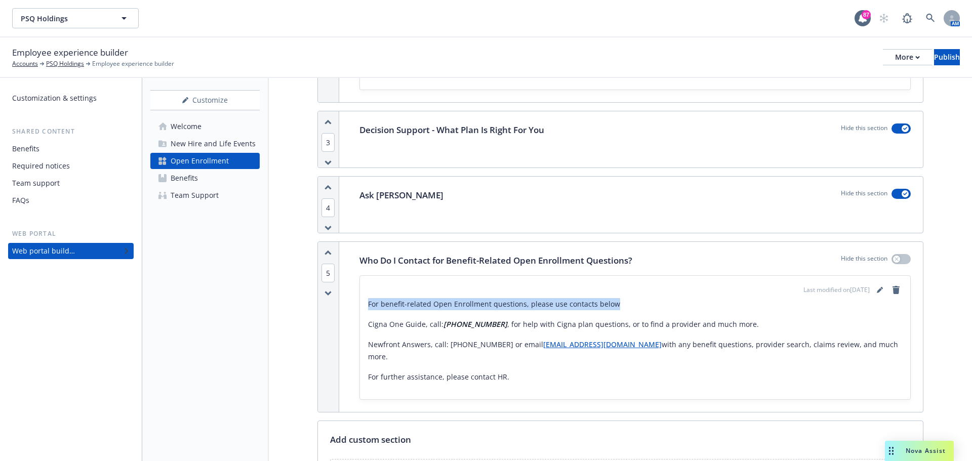
drag, startPoint x: 595, startPoint y: 307, endPoint x: 355, endPoint y: 306, distance: 240.5
click at [355, 306] on div "Who Do I Contact for Benefit-Related Open Enrollment Questions? Hide this secti…" at bounding box center [635, 327] width 576 height 170
copy p "For benefit-related Open Enrollment questions, please use contacts below"
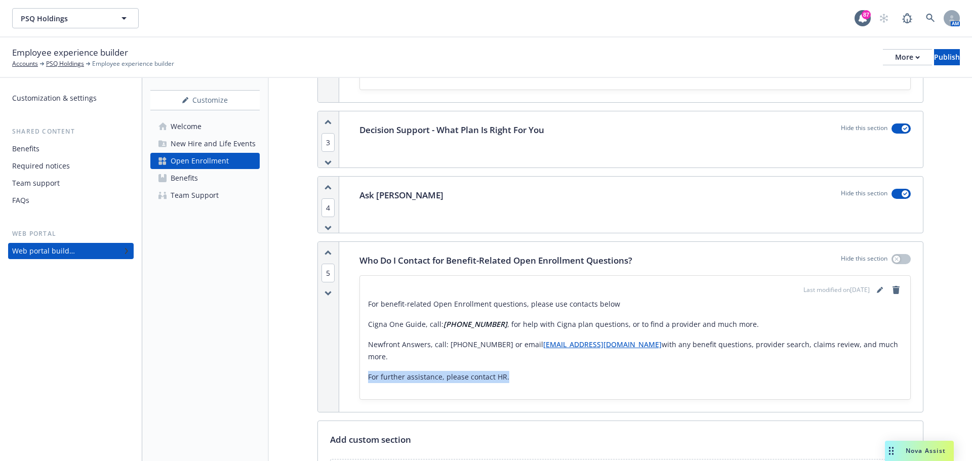
drag, startPoint x: 523, startPoint y: 380, endPoint x: 368, endPoint y: 383, distance: 154.9
click at [368, 383] on p "For further assistance, please contact HR." at bounding box center [635, 377] width 534 height 12
copy p "For further assistance, please contact HR."
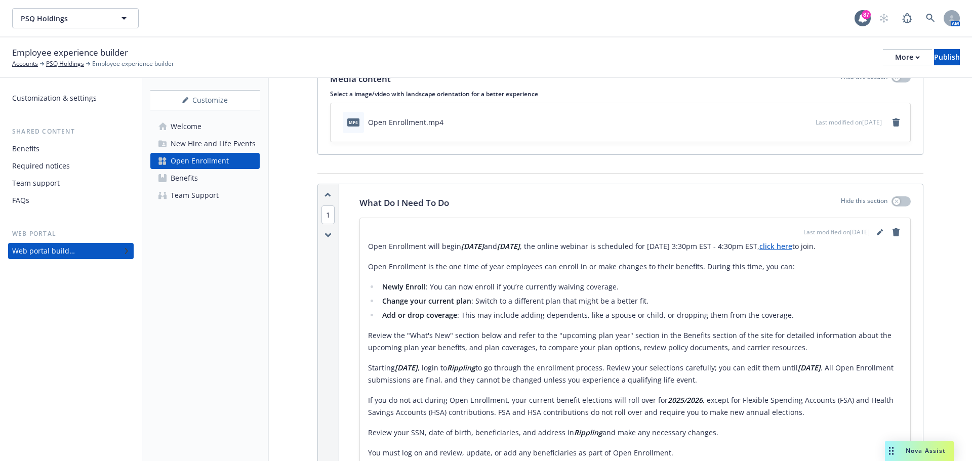
scroll to position [0, 0]
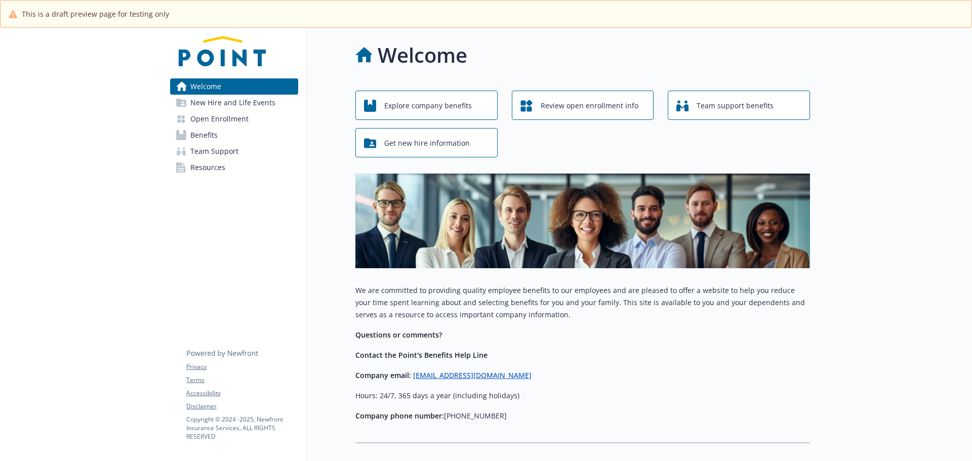
drag, startPoint x: 253, startPoint y: 117, endPoint x: 224, endPoint y: 117, distance: 28.9
click at [253, 117] on link "Open Enrollment" at bounding box center [234, 119] width 128 height 16
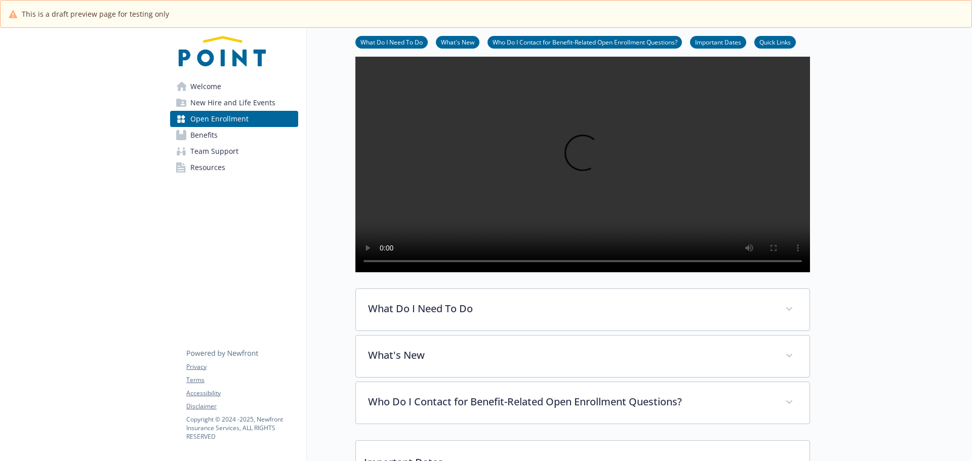
scroll to position [101, 0]
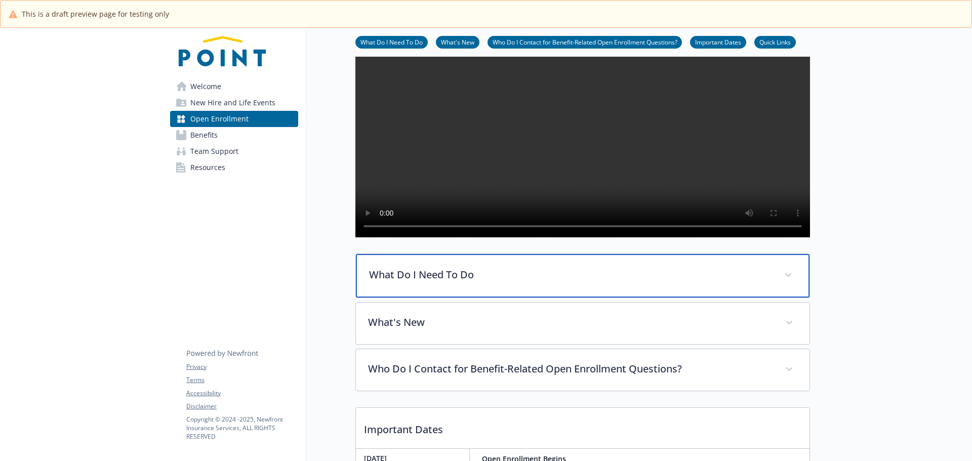
click at [793, 284] on span at bounding box center [788, 275] width 16 height 16
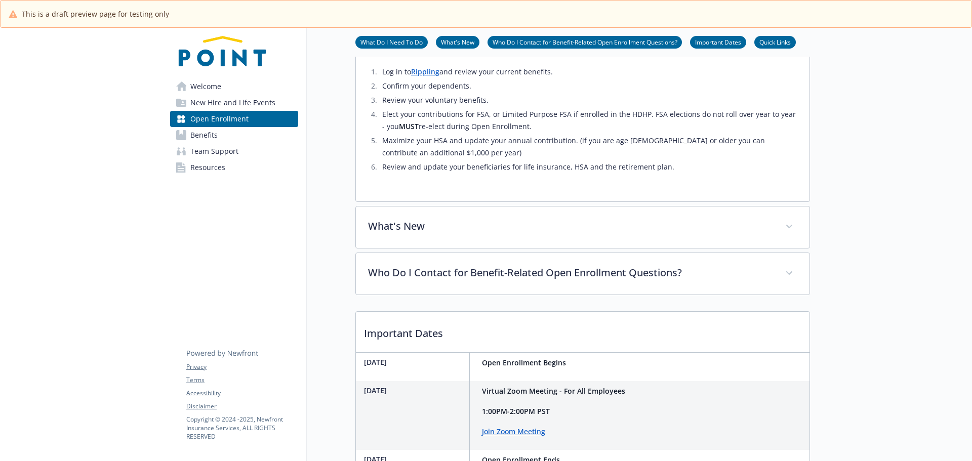
scroll to position [582, 0]
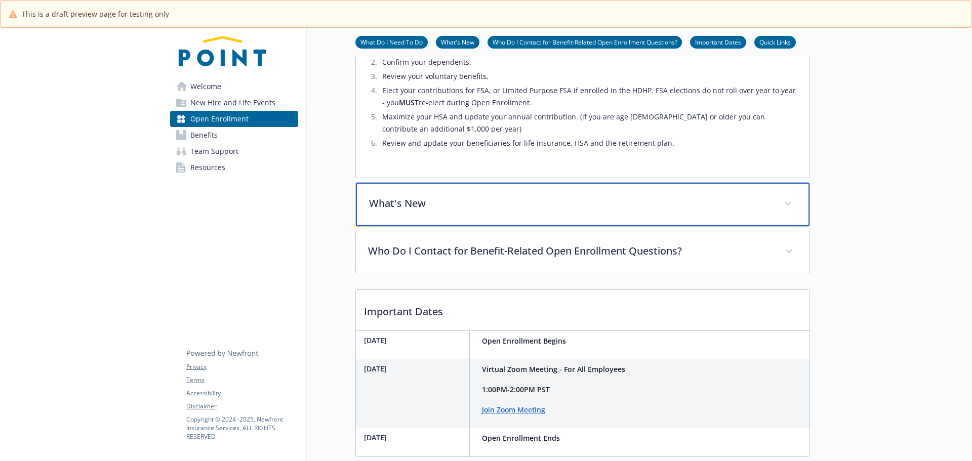
click at [784, 212] on span at bounding box center [788, 204] width 16 height 16
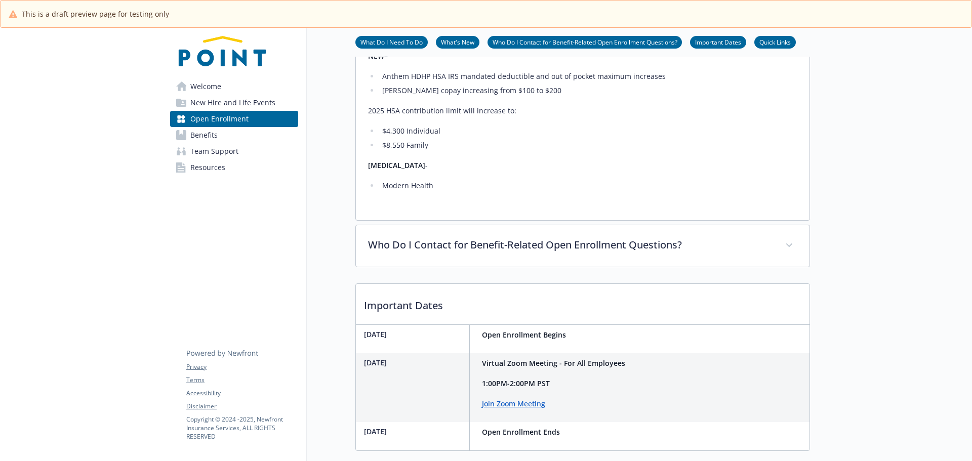
scroll to position [784, 0]
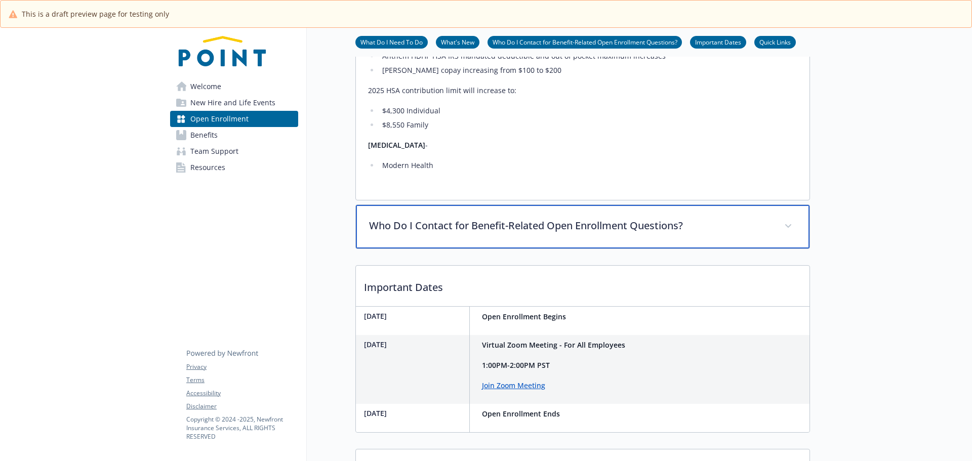
click at [503, 233] on p "Who Do I Contact for Benefit-Related Open Enrollment Questions?" at bounding box center [570, 225] width 403 height 15
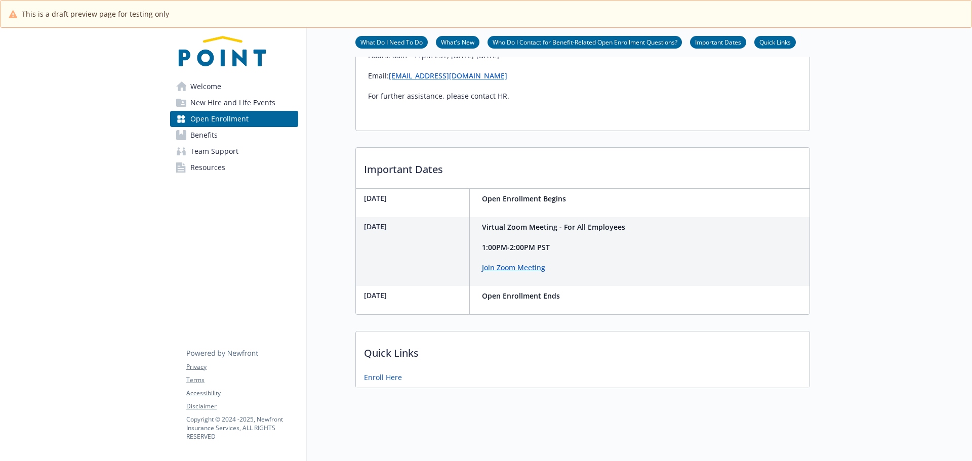
scroll to position [1086, 0]
